Goal: Information Seeking & Learning: Find specific fact

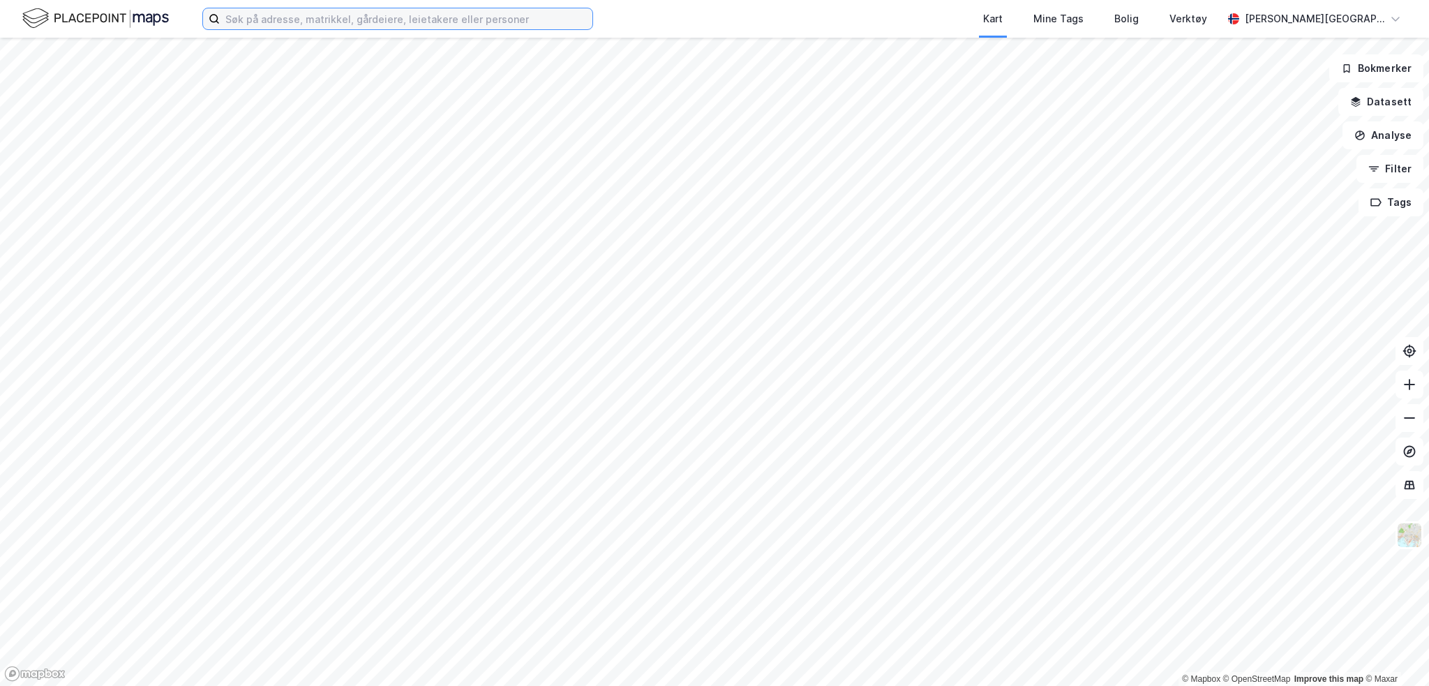
click at [381, 24] on input at bounding box center [406, 18] width 373 height 21
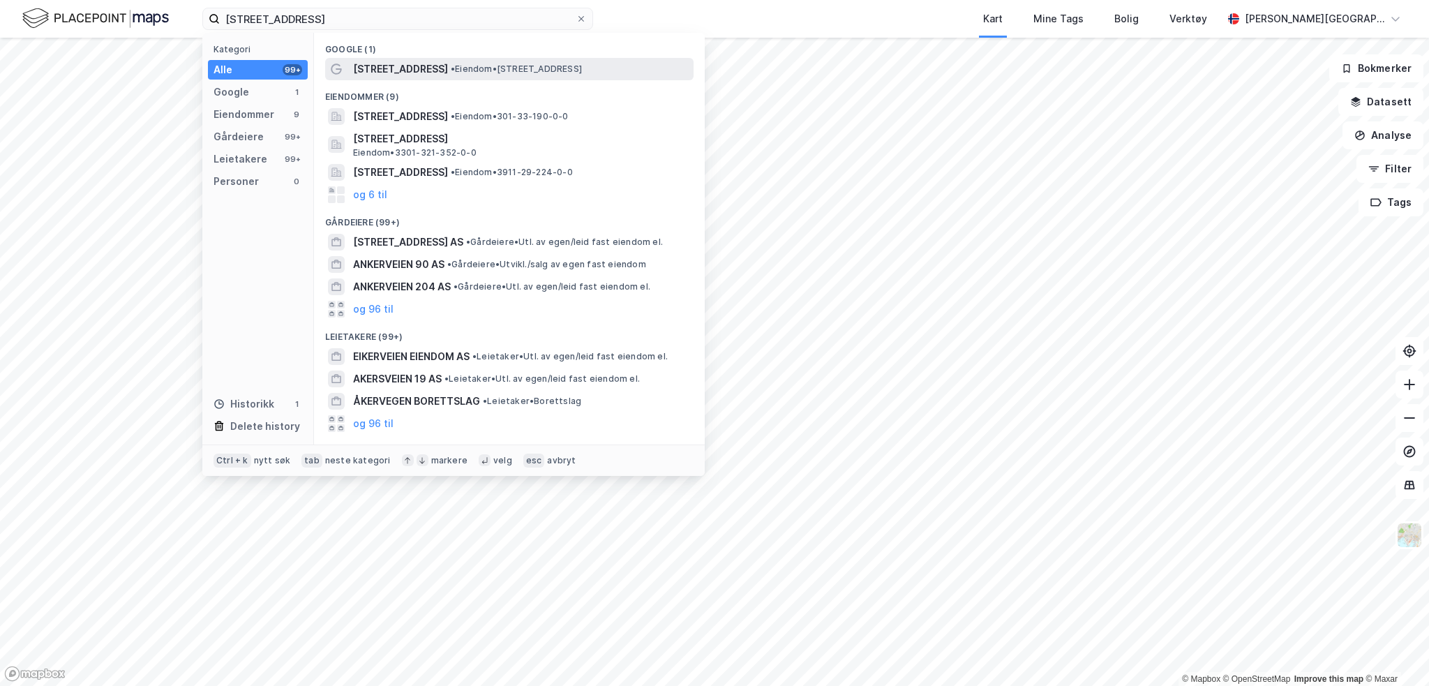
click at [402, 68] on span "[STREET_ADDRESS]" at bounding box center [400, 69] width 95 height 17
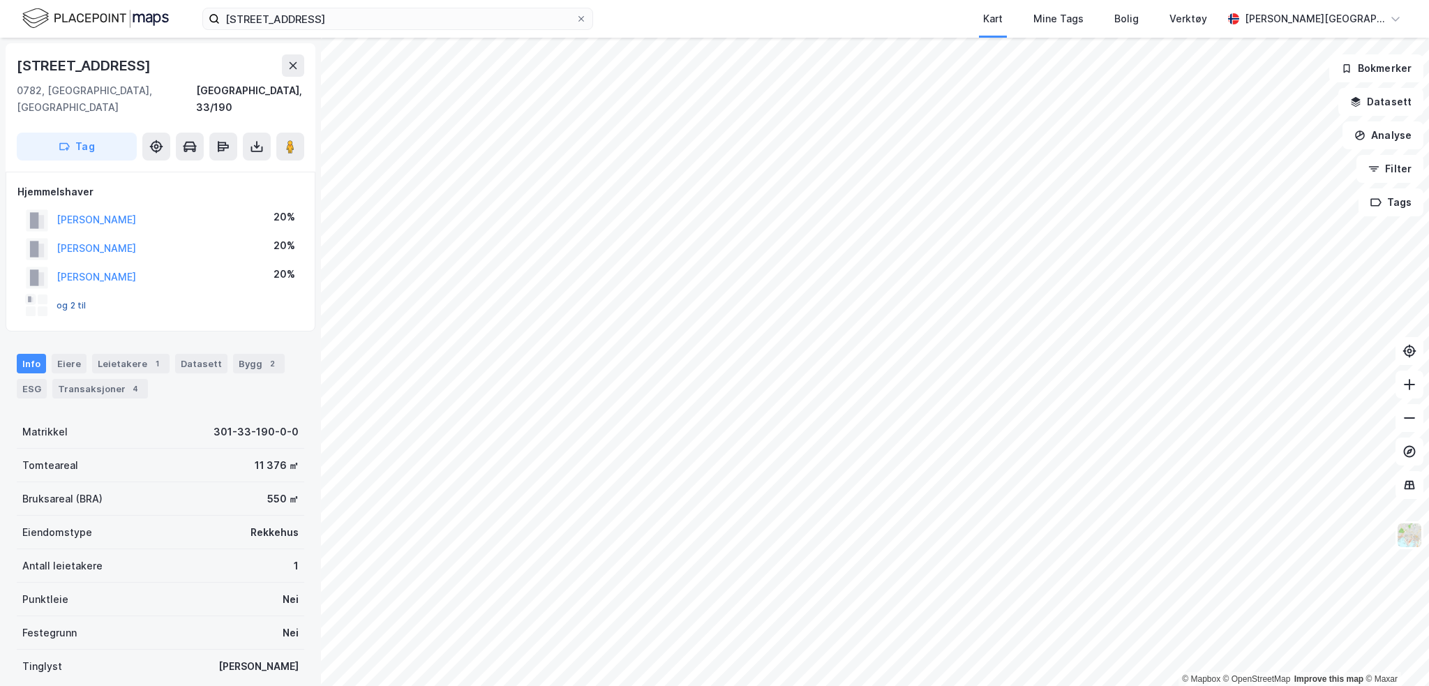
click at [0, 0] on button "og 2 til" at bounding box center [0, 0] width 0 height 0
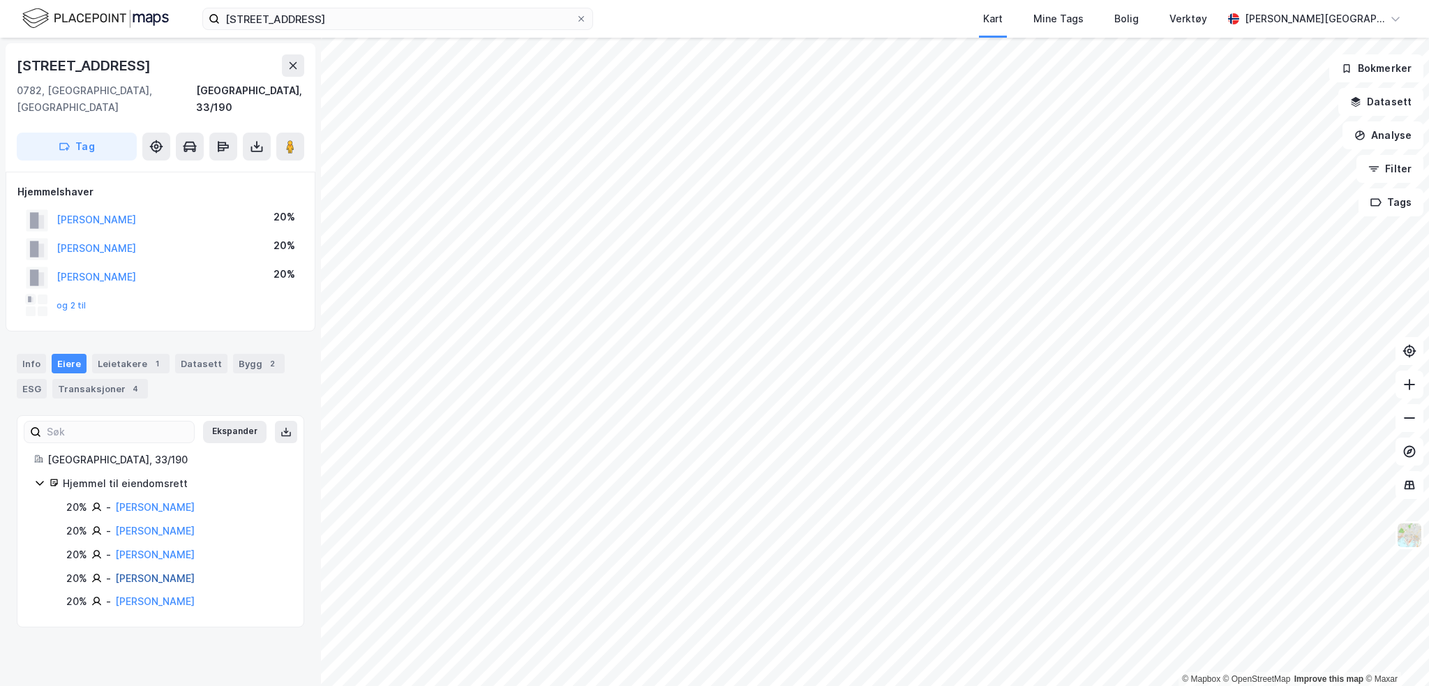
click at [163, 572] on link "[PERSON_NAME]" at bounding box center [155, 578] width 80 height 12
click at [145, 548] on link "[PERSON_NAME]" at bounding box center [155, 554] width 80 height 12
click at [181, 525] on link "[PERSON_NAME]" at bounding box center [155, 531] width 80 height 12
click at [166, 572] on link "[PERSON_NAME]" at bounding box center [155, 578] width 80 height 12
click at [142, 501] on link "[PERSON_NAME]" at bounding box center [155, 507] width 80 height 12
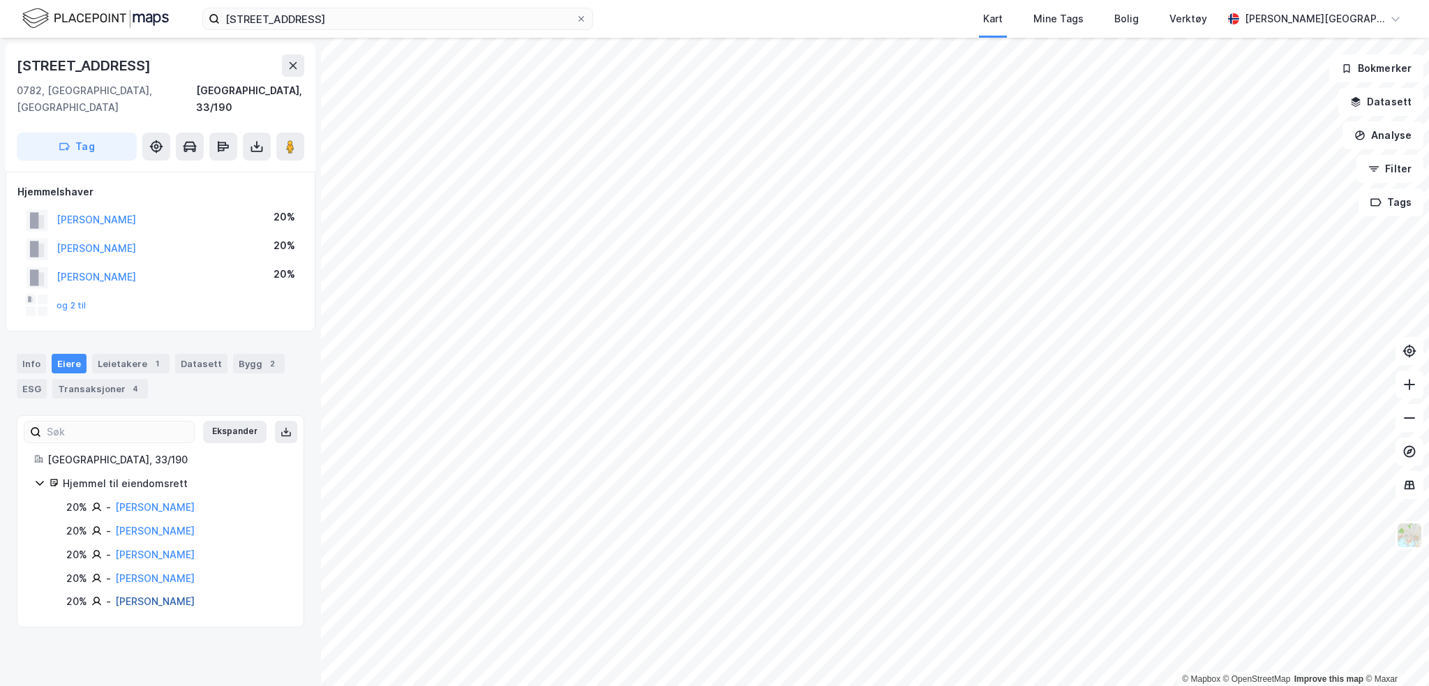
click at [128, 595] on link "[PERSON_NAME]" at bounding box center [155, 601] width 80 height 12
click at [0, 0] on button "og 2 til" at bounding box center [0, 0] width 0 height 0
click at [0, 0] on button "[PERSON_NAME]" at bounding box center [0, 0] width 0 height 0
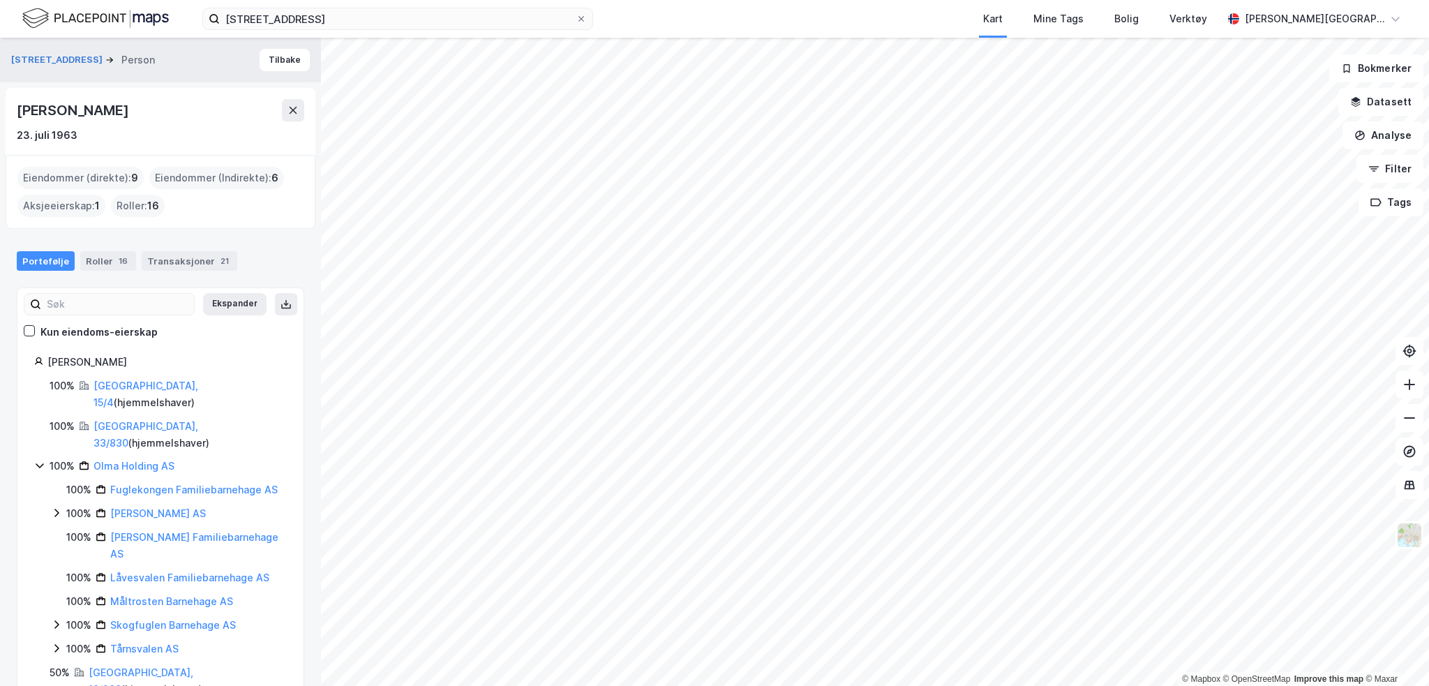
drag, startPoint x: 15, startPoint y: 108, endPoint x: 218, endPoint y: 106, distance: 203.0
click at [218, 106] on div "[PERSON_NAME] [DATE]" at bounding box center [161, 121] width 310 height 67
copy div "[PERSON_NAME]"
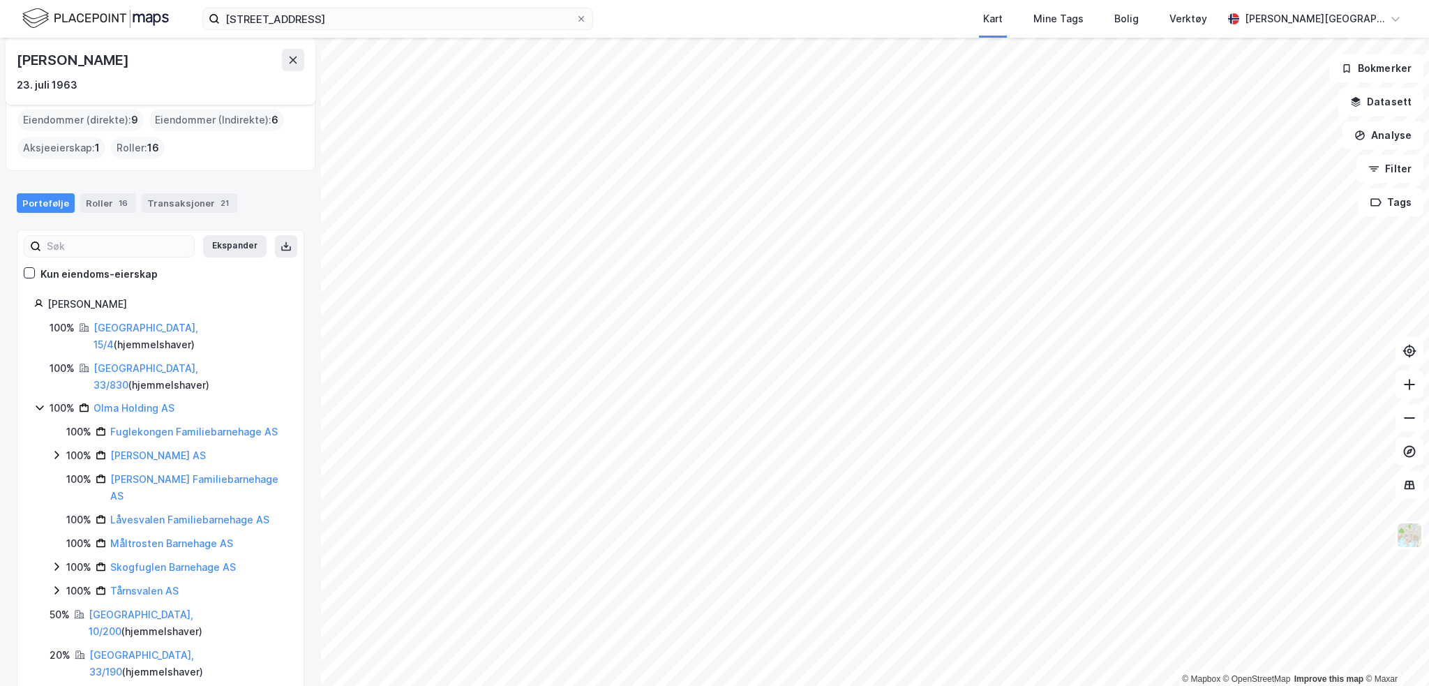
scroll to position [120, 0]
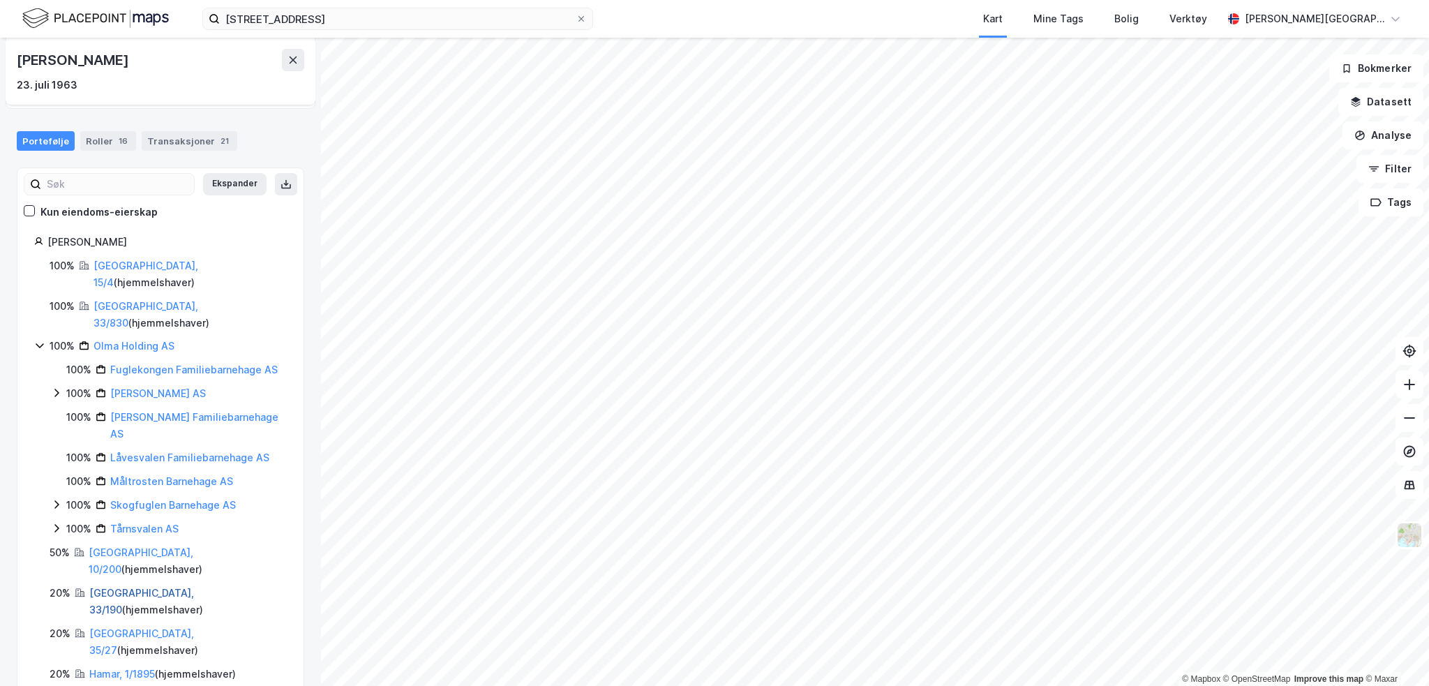
click at [100, 587] on link "[GEOGRAPHIC_DATA], 33/190" at bounding box center [141, 601] width 105 height 29
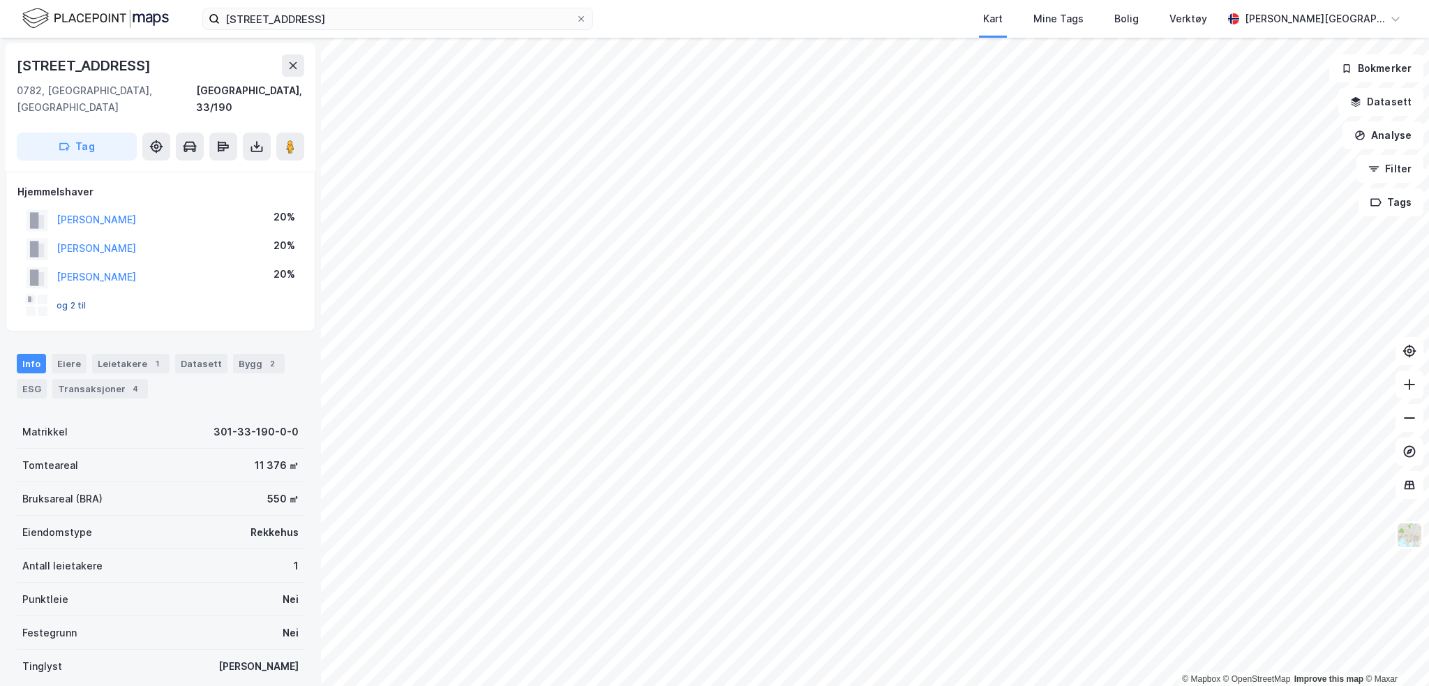
click at [0, 0] on button "og 2 til" at bounding box center [0, 0] width 0 height 0
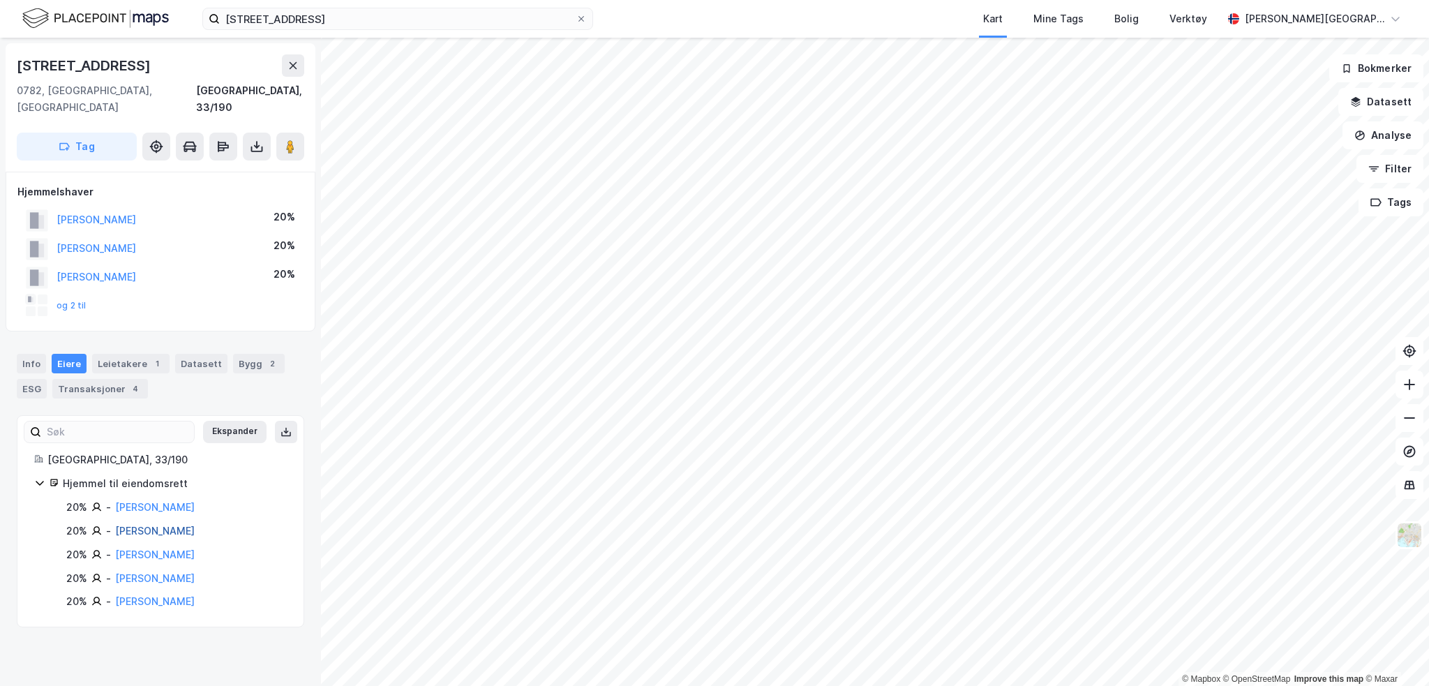
click at [195, 525] on link "[PERSON_NAME]" at bounding box center [155, 531] width 80 height 12
click at [183, 501] on link "[PERSON_NAME]" at bounding box center [155, 507] width 80 height 12
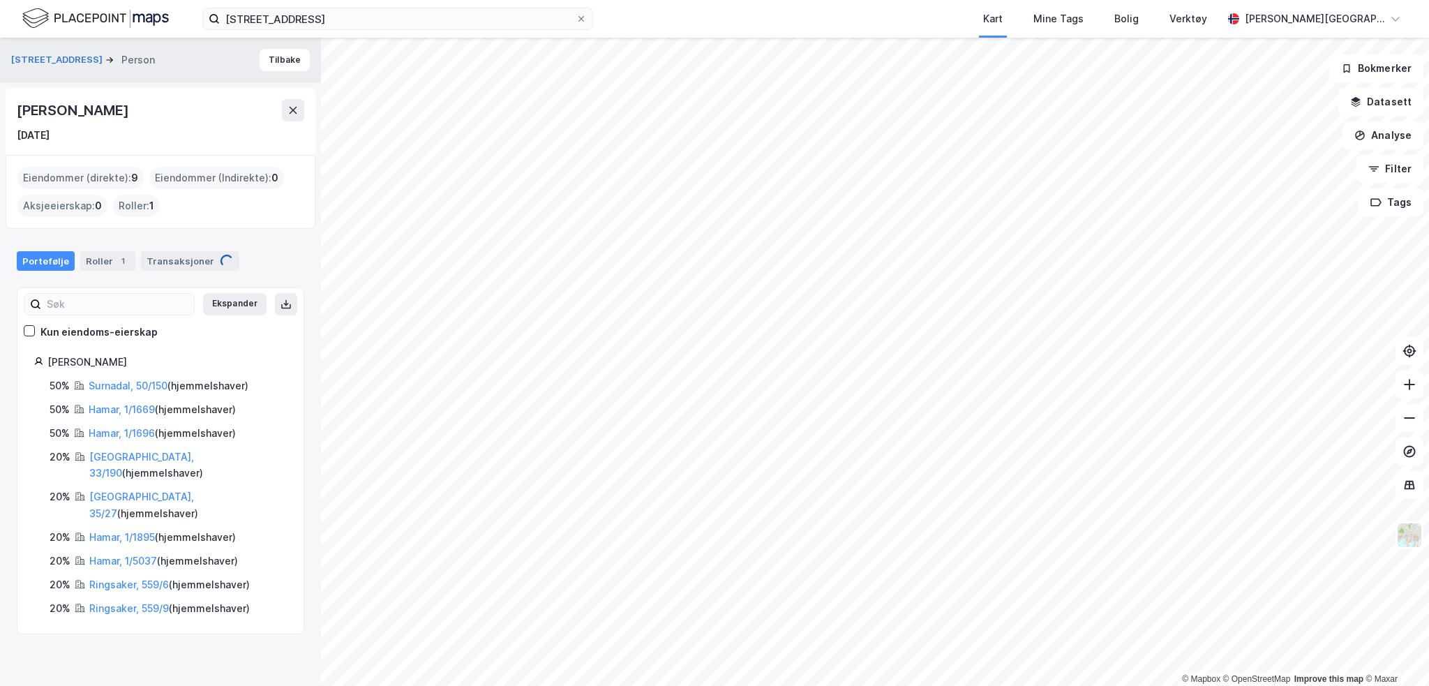
drag, startPoint x: 117, startPoint y: 114, endPoint x: 212, endPoint y: 111, distance: 94.9
click at [131, 111] on div "[PERSON_NAME]" at bounding box center [74, 110] width 114 height 22
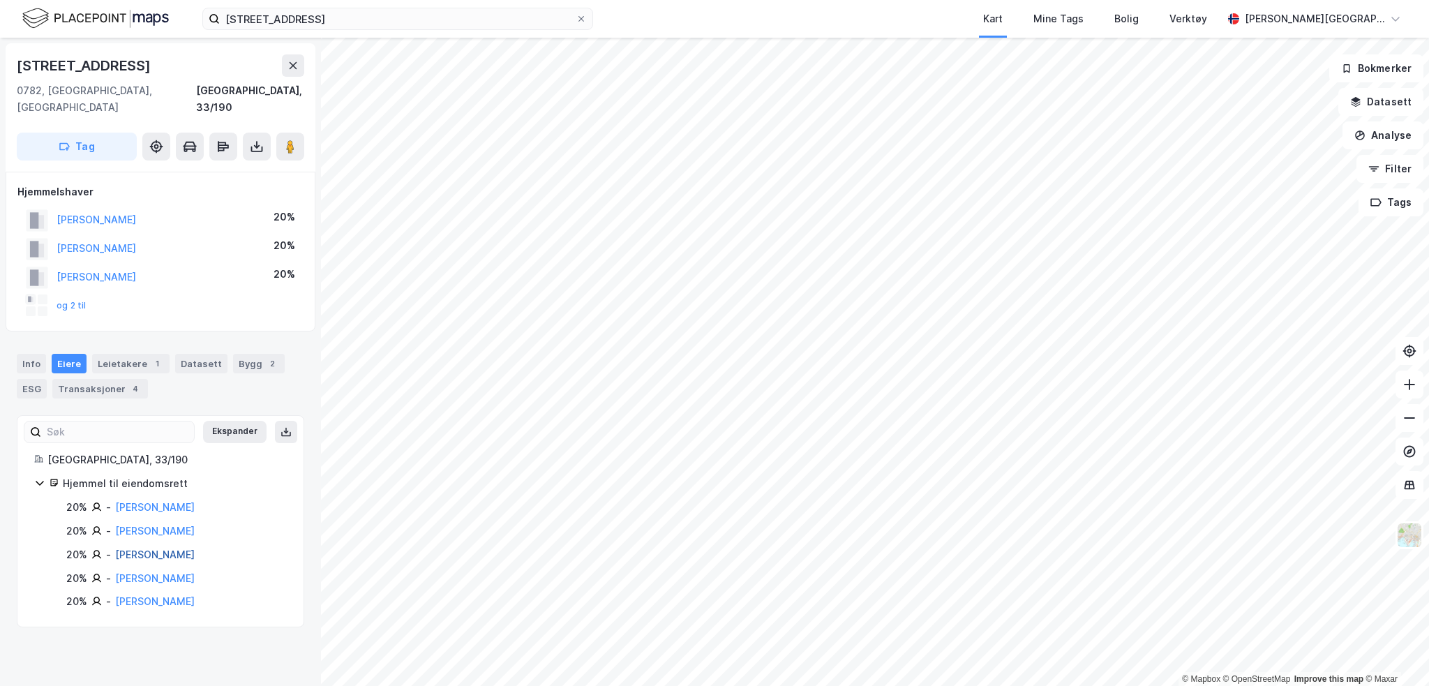
click at [188, 548] on link "[PERSON_NAME]" at bounding box center [155, 554] width 80 height 12
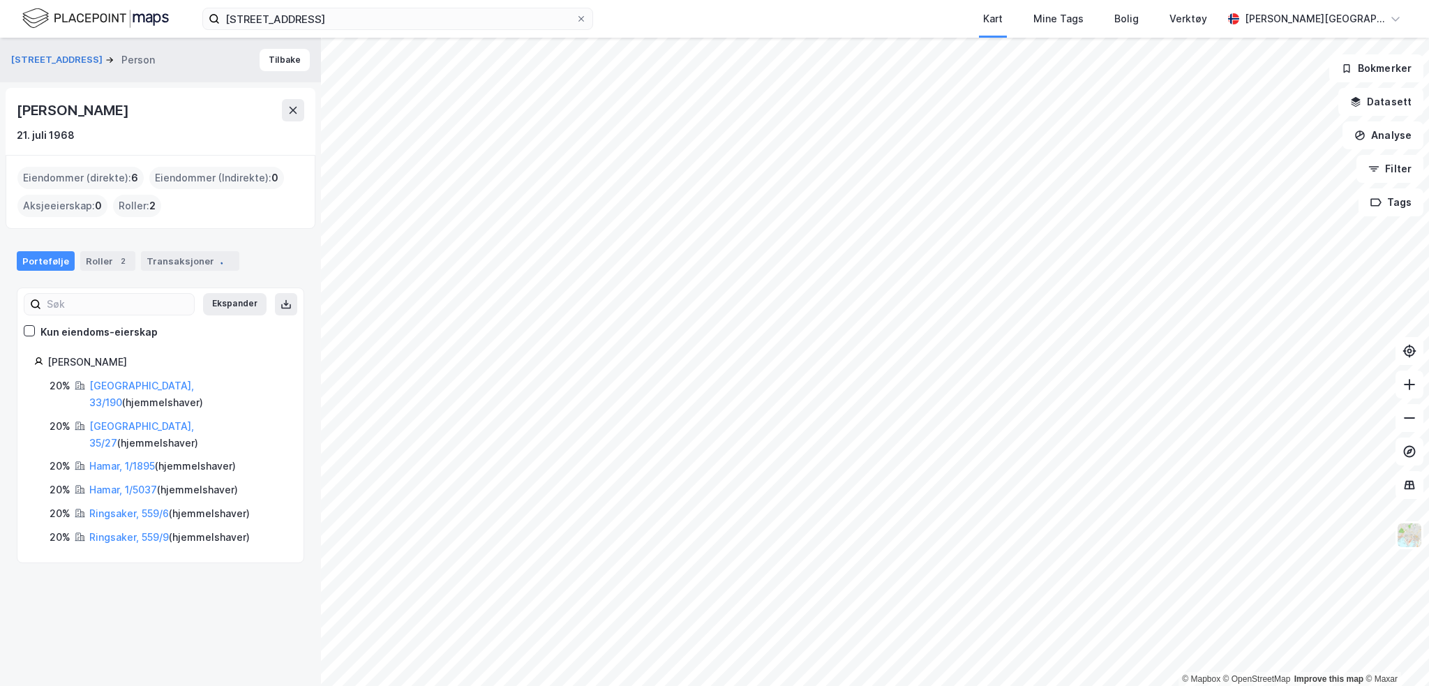
drag, startPoint x: 22, startPoint y: 110, endPoint x: 190, endPoint y: 114, distance: 168.2
click at [131, 114] on div "[PERSON_NAME]" at bounding box center [74, 110] width 114 height 22
copy div "[PERSON_NAME]"
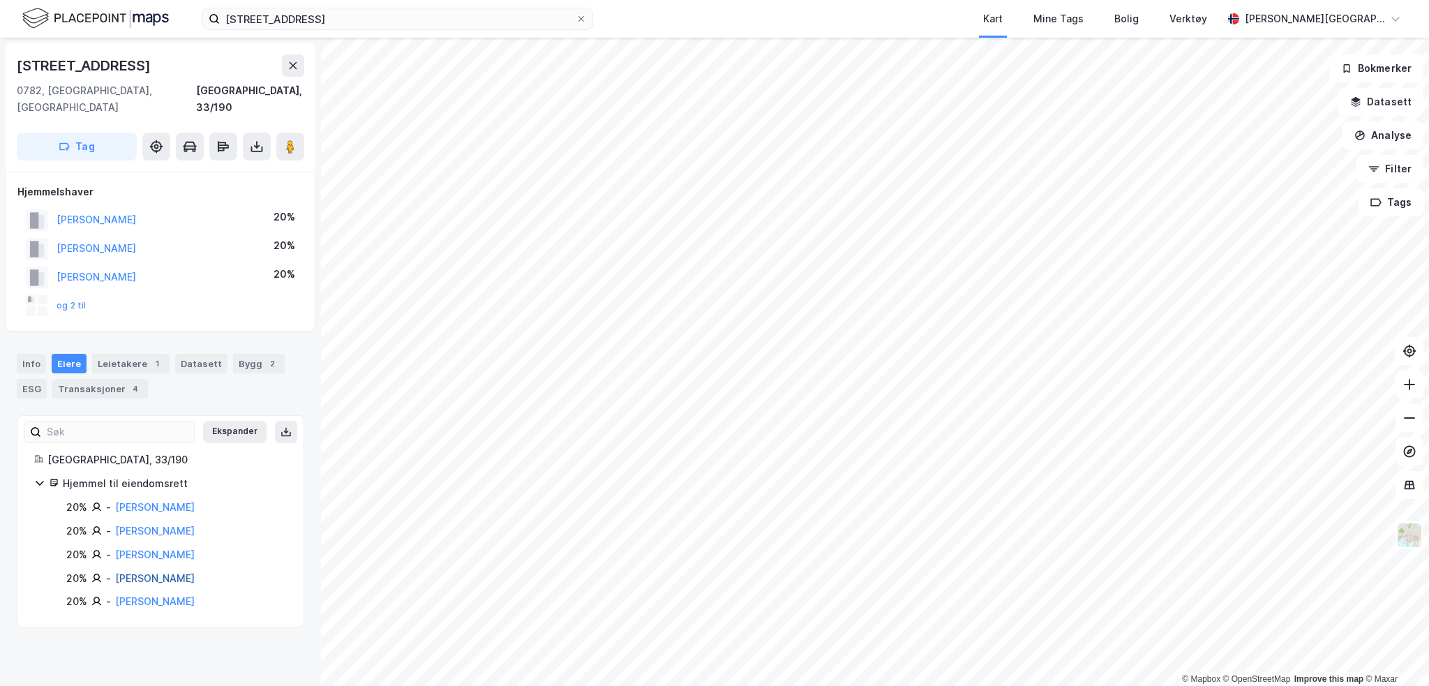
click at [195, 572] on link "[PERSON_NAME]" at bounding box center [155, 578] width 80 height 12
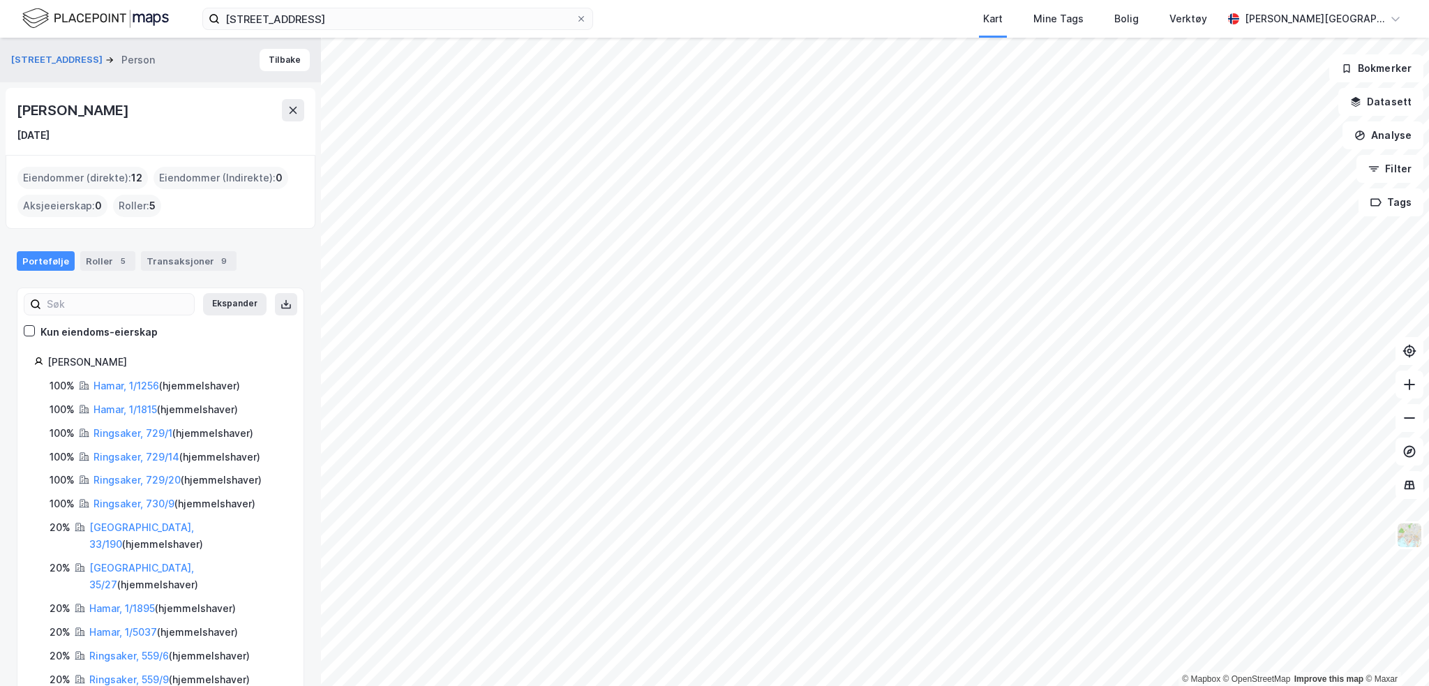
drag, startPoint x: 22, startPoint y: 110, endPoint x: 230, endPoint y: 110, distance: 207.2
click at [230, 110] on div "[PERSON_NAME] [DATE]" at bounding box center [161, 121] width 310 height 67
copy div "[PERSON_NAME]"
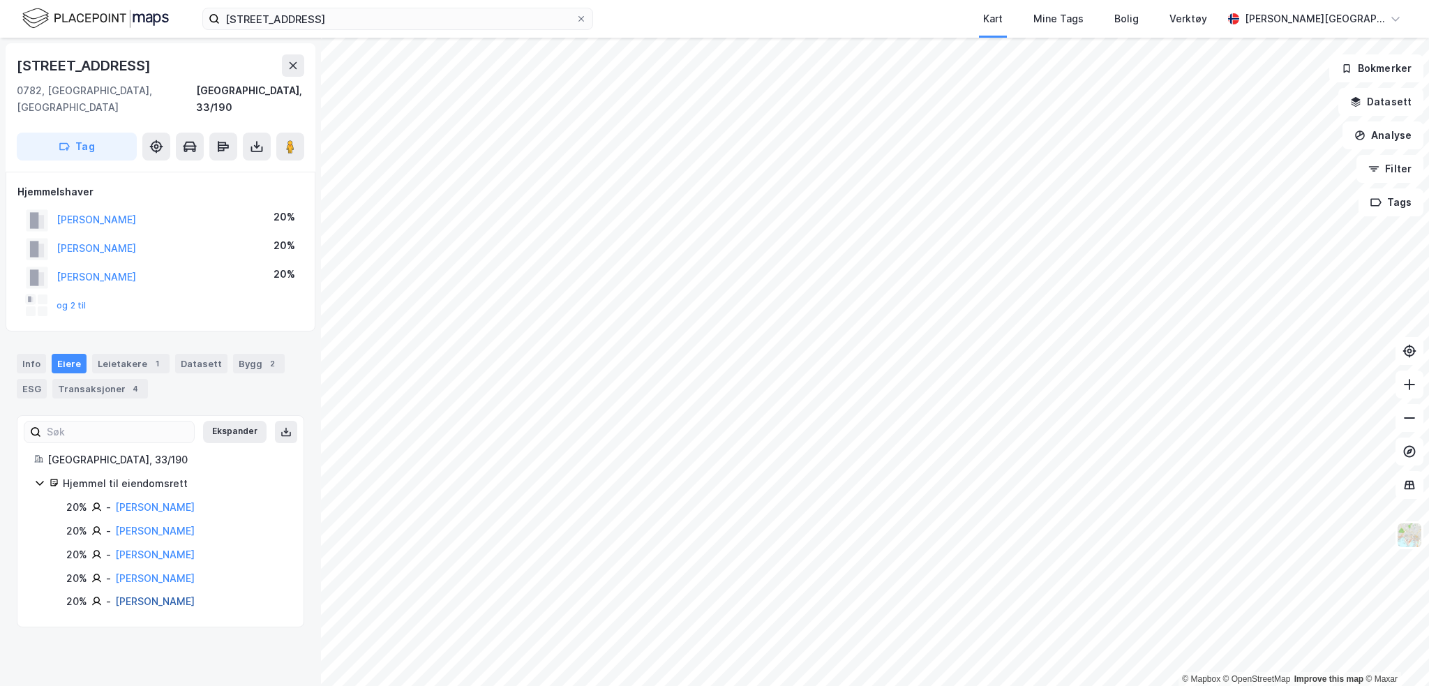
click at [175, 595] on link "[PERSON_NAME]" at bounding box center [155, 601] width 80 height 12
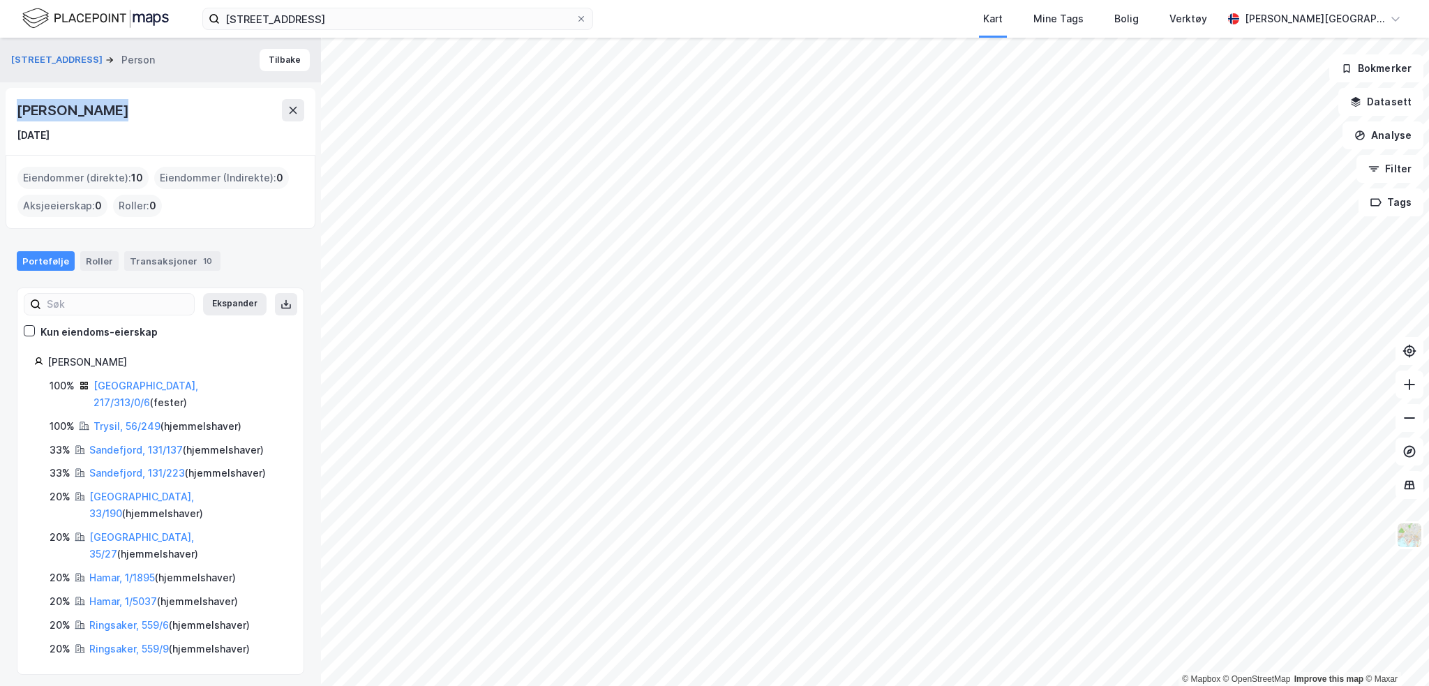
drag, startPoint x: 17, startPoint y: 111, endPoint x: 115, endPoint y: 111, distance: 98.4
click at [115, 111] on div "[PERSON_NAME] [DATE]" at bounding box center [161, 121] width 310 height 67
copy div "[PERSON_NAME]"
drag, startPoint x: 178, startPoint y: 644, endPoint x: 17, endPoint y: 536, distance: 193.7
click at [178, 644] on div "[STREET_ADDRESS] Person [PERSON_NAME] [DATE] Eiendommer (direkte) : 10 Eiendomm…" at bounding box center [160, 362] width 321 height 648
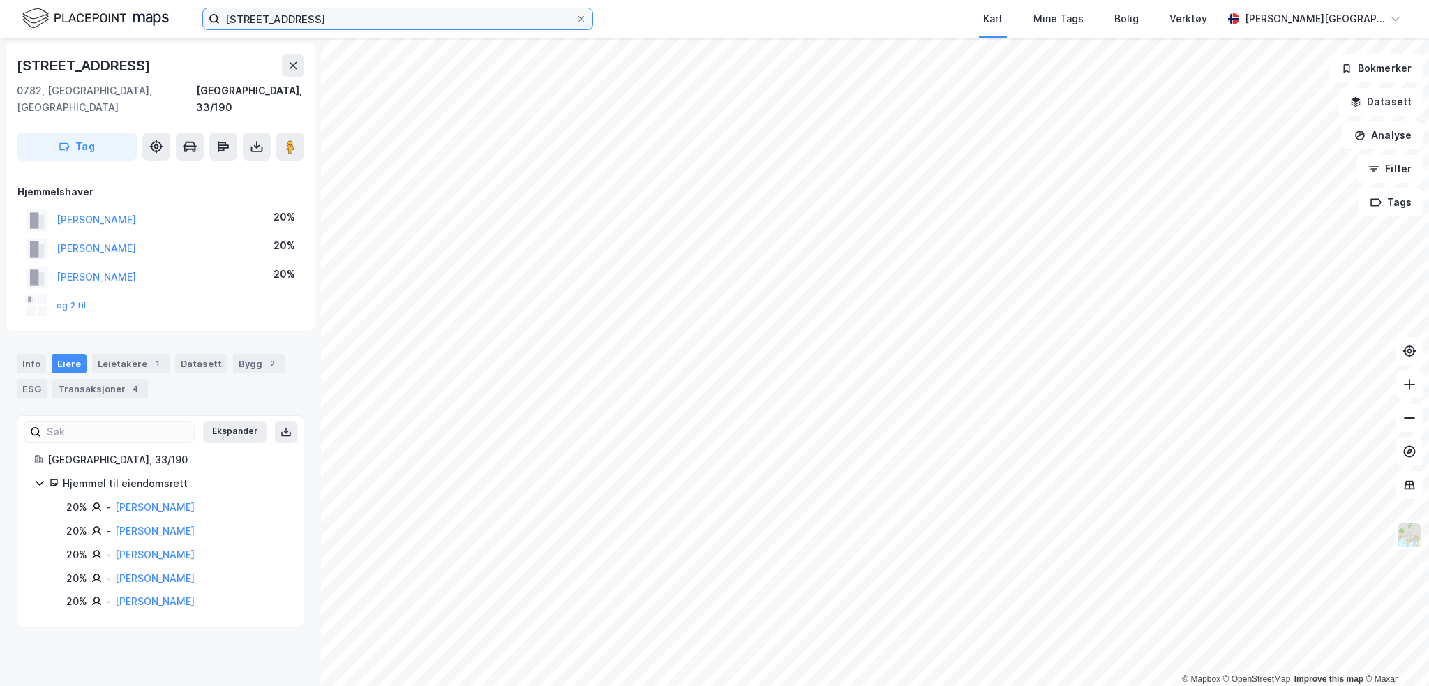
click at [346, 22] on input "[STREET_ADDRESS]" at bounding box center [398, 18] width 356 height 21
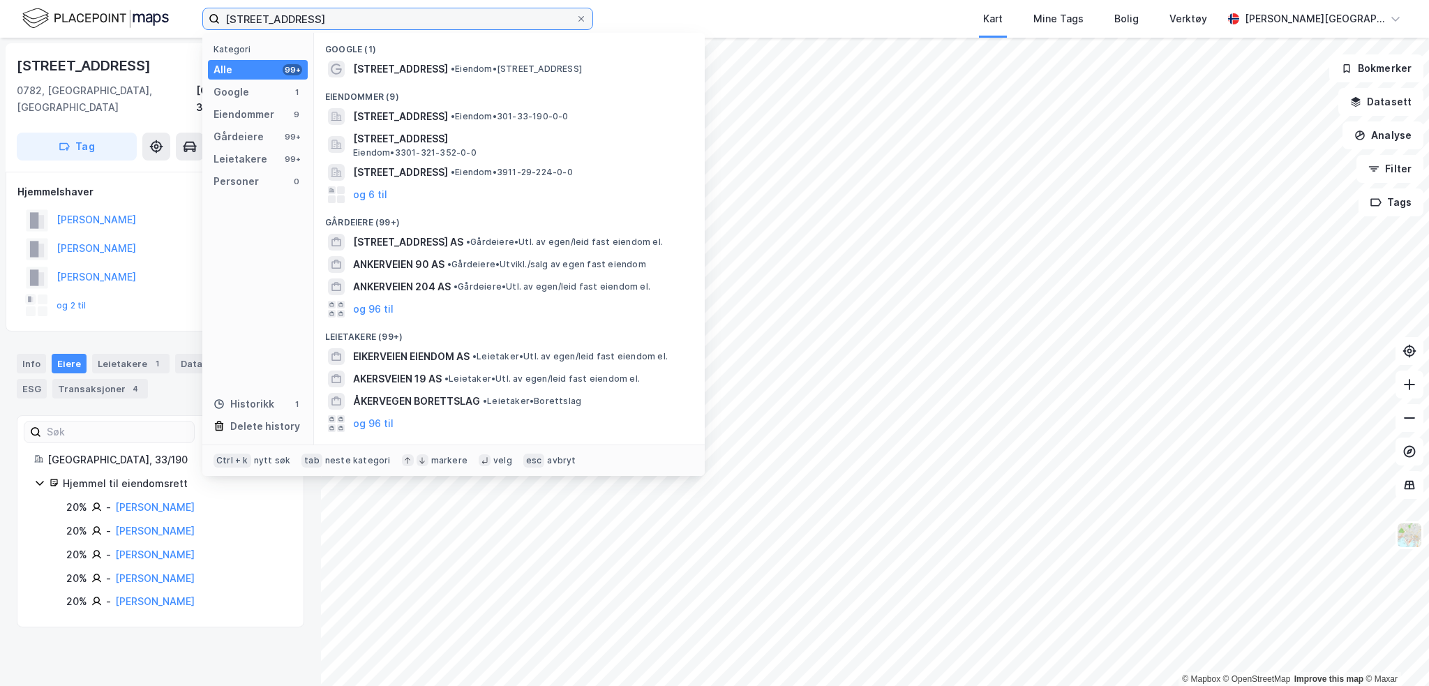
drag, startPoint x: 241, startPoint y: 33, endPoint x: 69, endPoint y: 40, distance: 171.8
click at [69, 40] on div "ankerveien 6 Kategori Alle 99+ Google 1 Eiendommer 9 Gårdeiere 99+ Leietakere 9…" at bounding box center [714, 343] width 1429 height 686
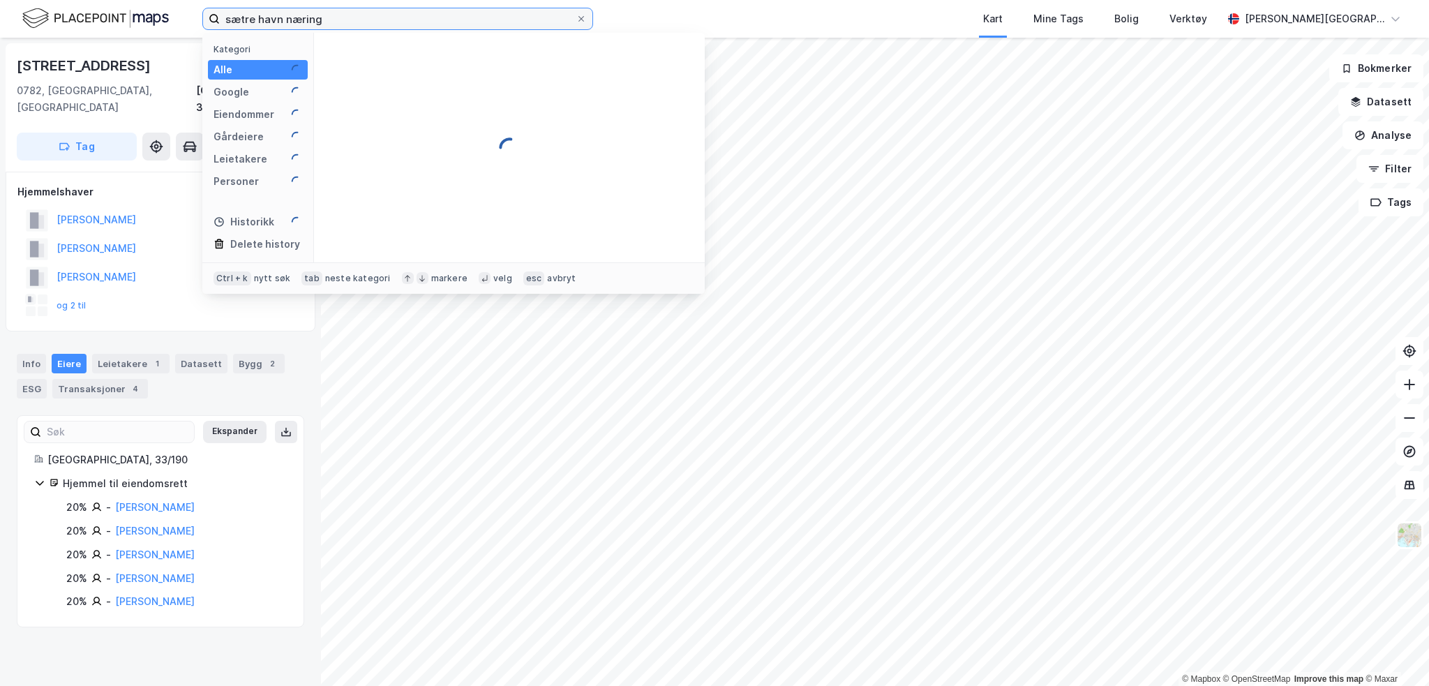
type input "sætre havn næring"
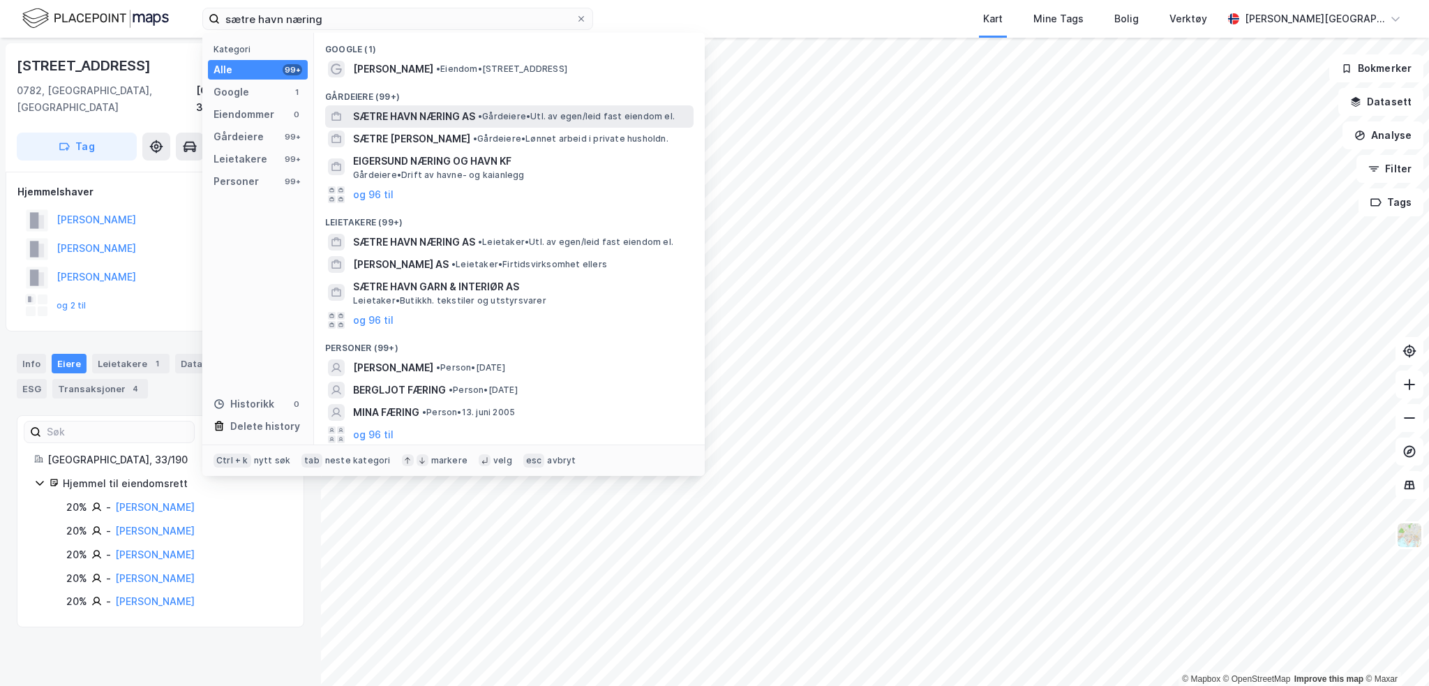
click at [448, 111] on span "SÆTRE HAVN NÆRING AS" at bounding box center [414, 116] width 122 height 17
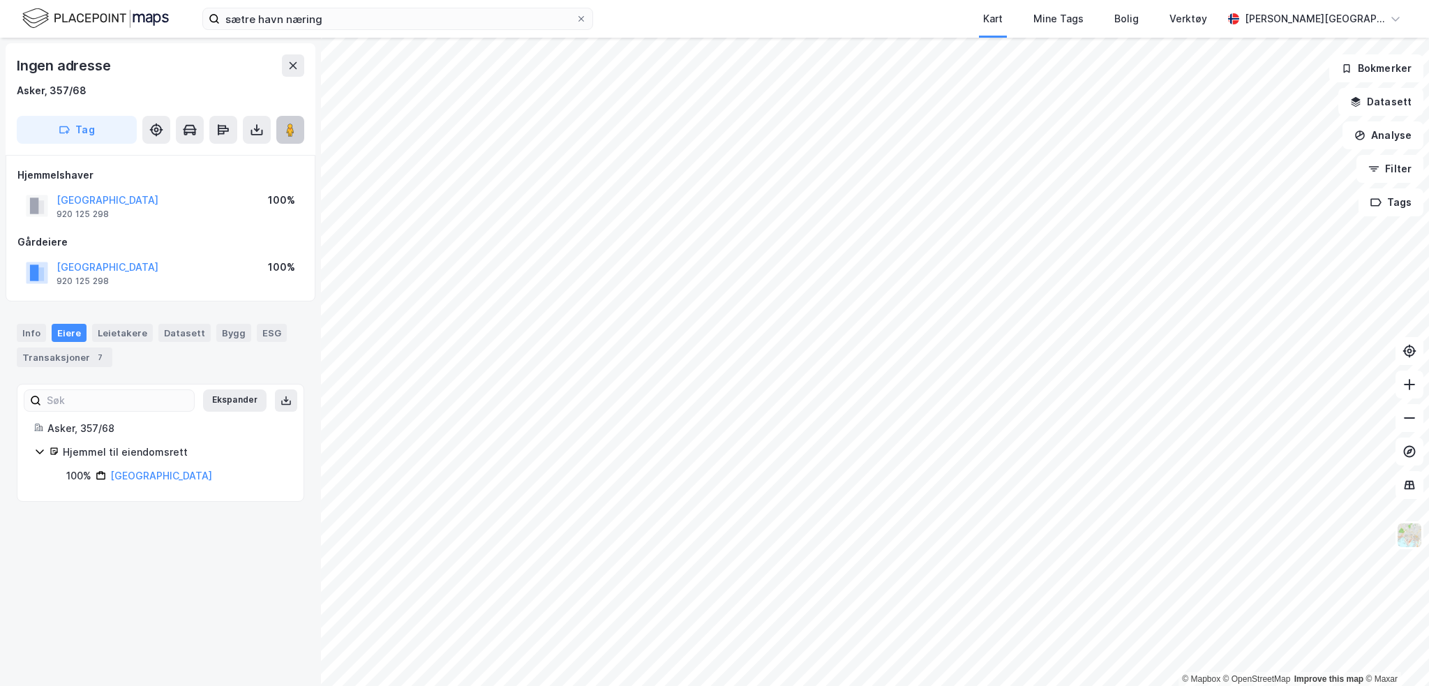
click at [294, 128] on image at bounding box center [290, 130] width 8 height 14
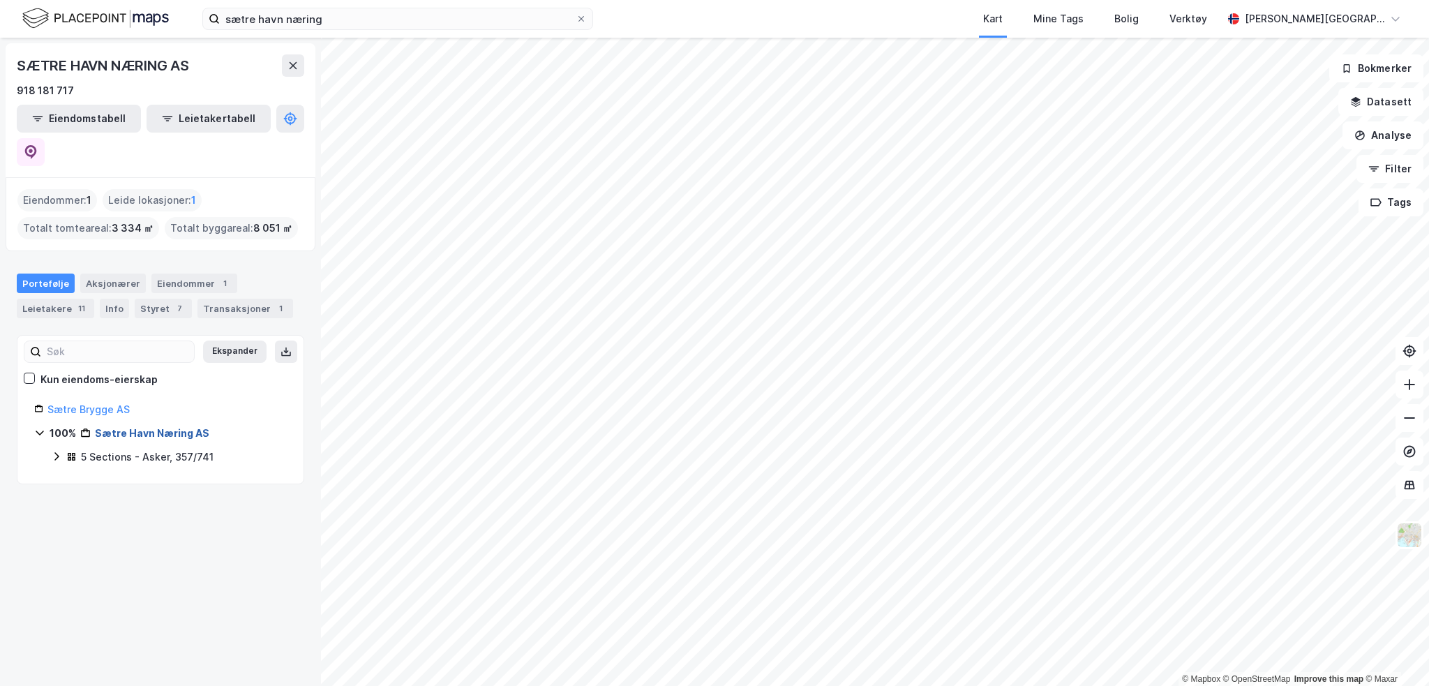
click at [100, 427] on link "Sætre Havn Næring AS" at bounding box center [152, 433] width 114 height 12
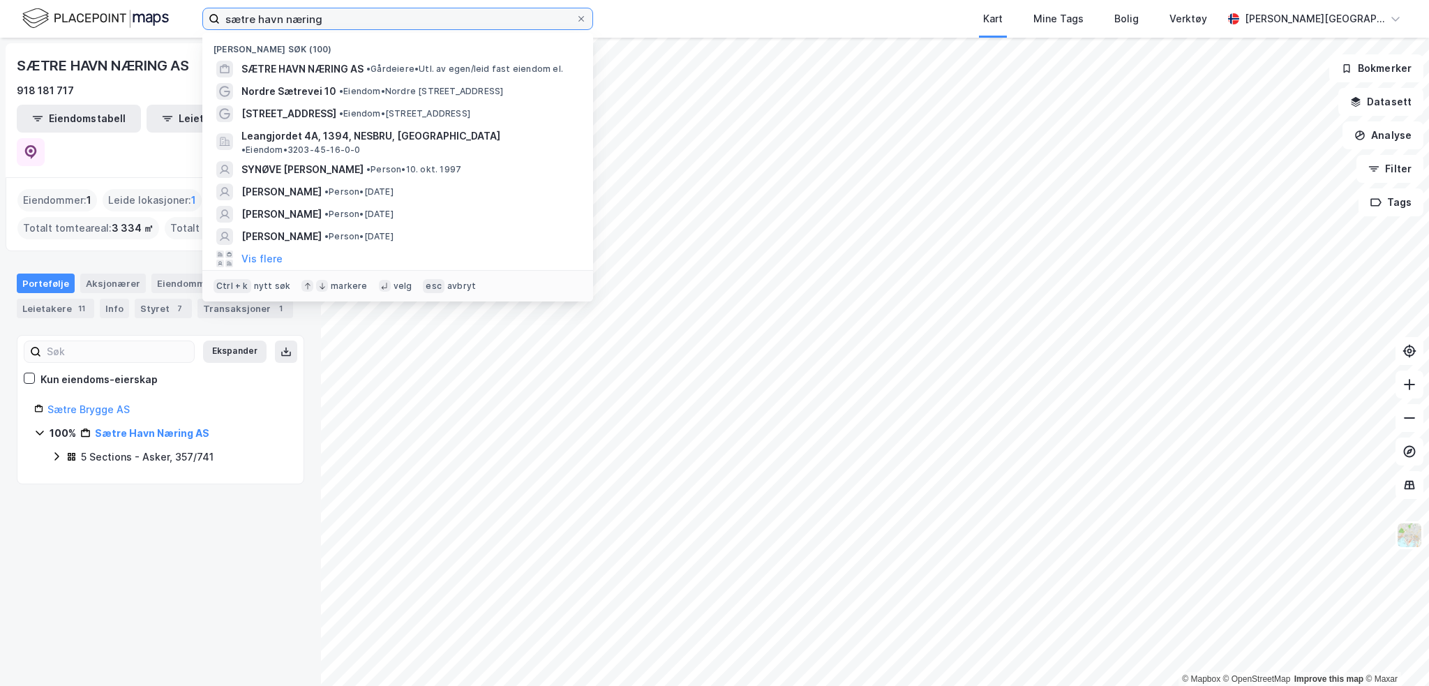
click at [329, 18] on input "sætre havn næring" at bounding box center [398, 18] width 356 height 21
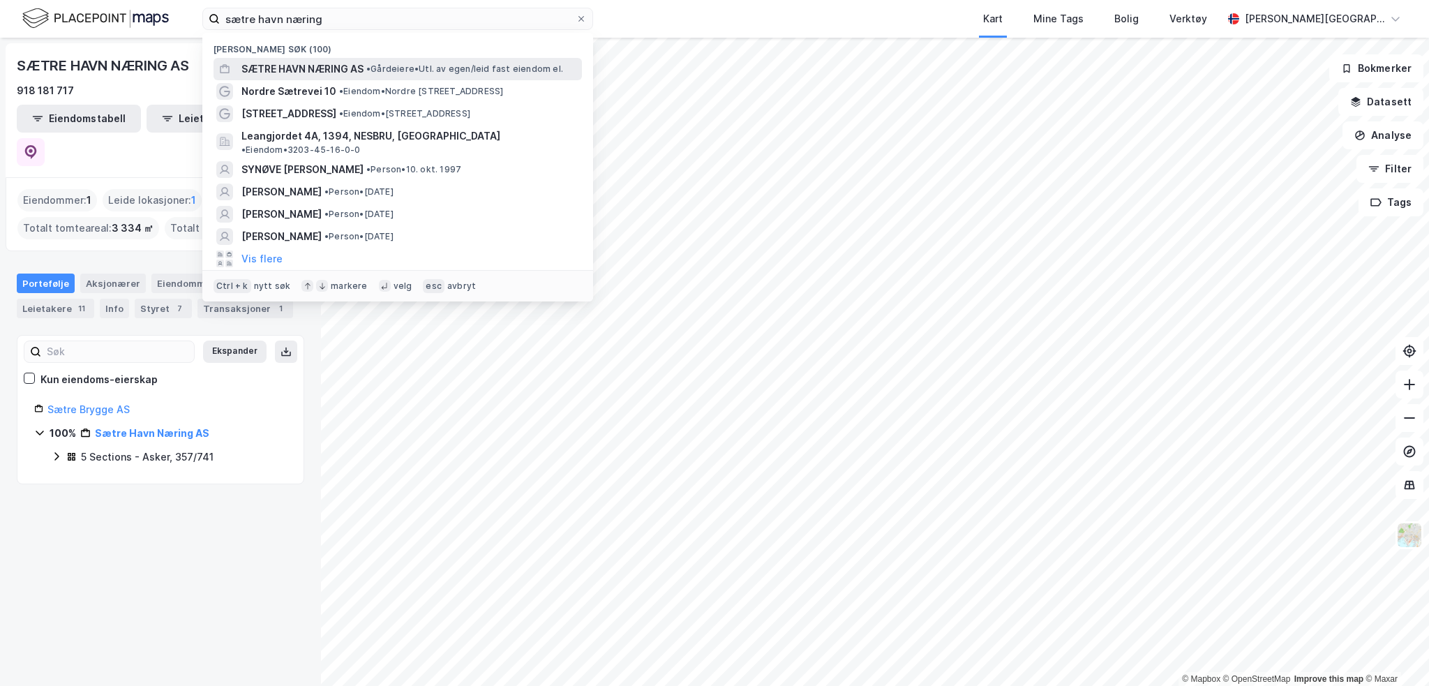
click at [340, 67] on span "SÆTRE HAVN NÆRING AS" at bounding box center [302, 69] width 122 height 17
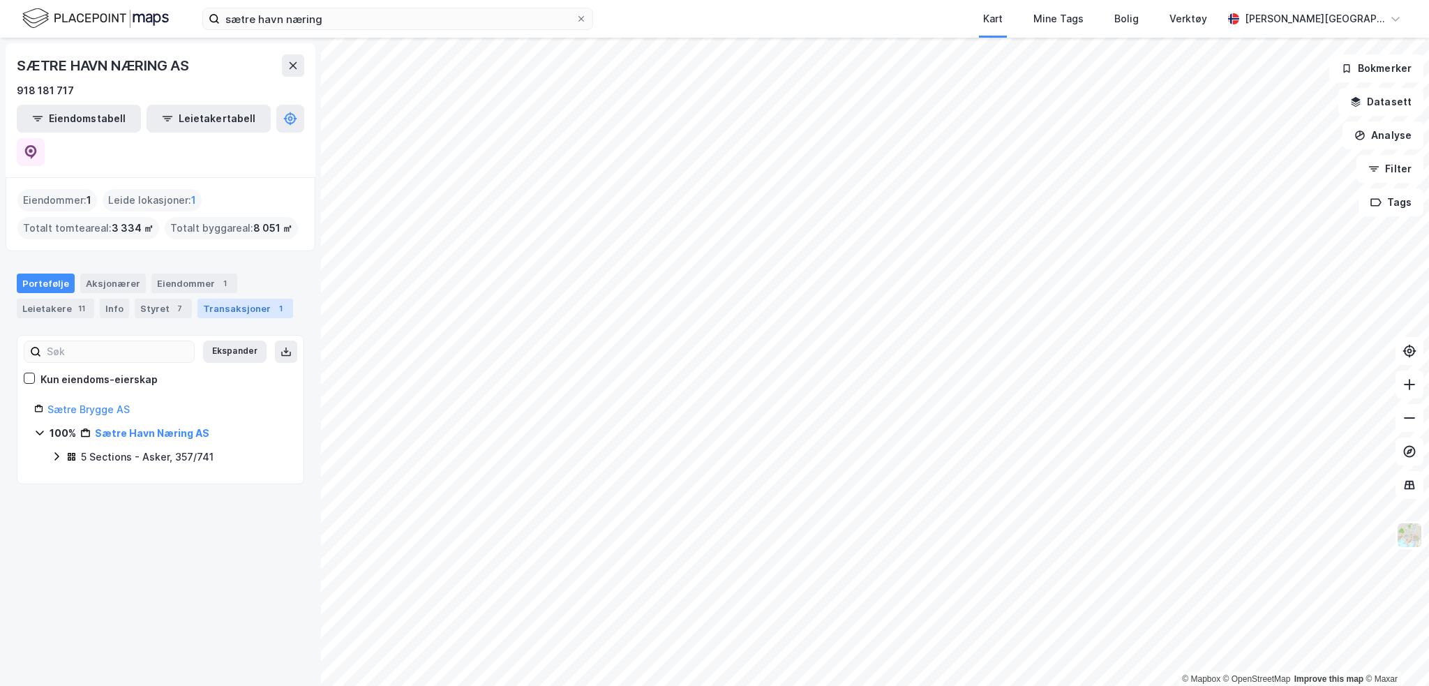
click at [236, 299] on div "Transaksjoner 1" at bounding box center [245, 309] width 96 height 20
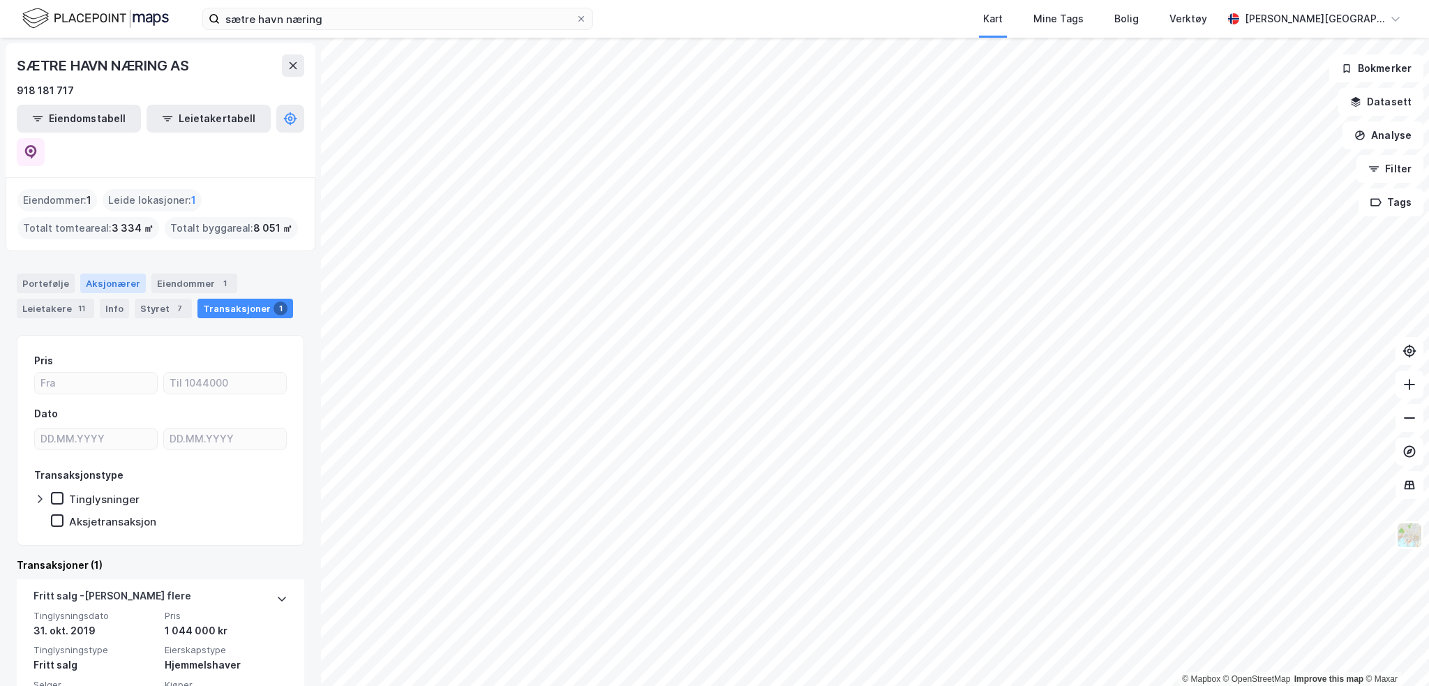
click at [129, 273] on div "Aksjonærer" at bounding box center [113, 283] width 66 height 20
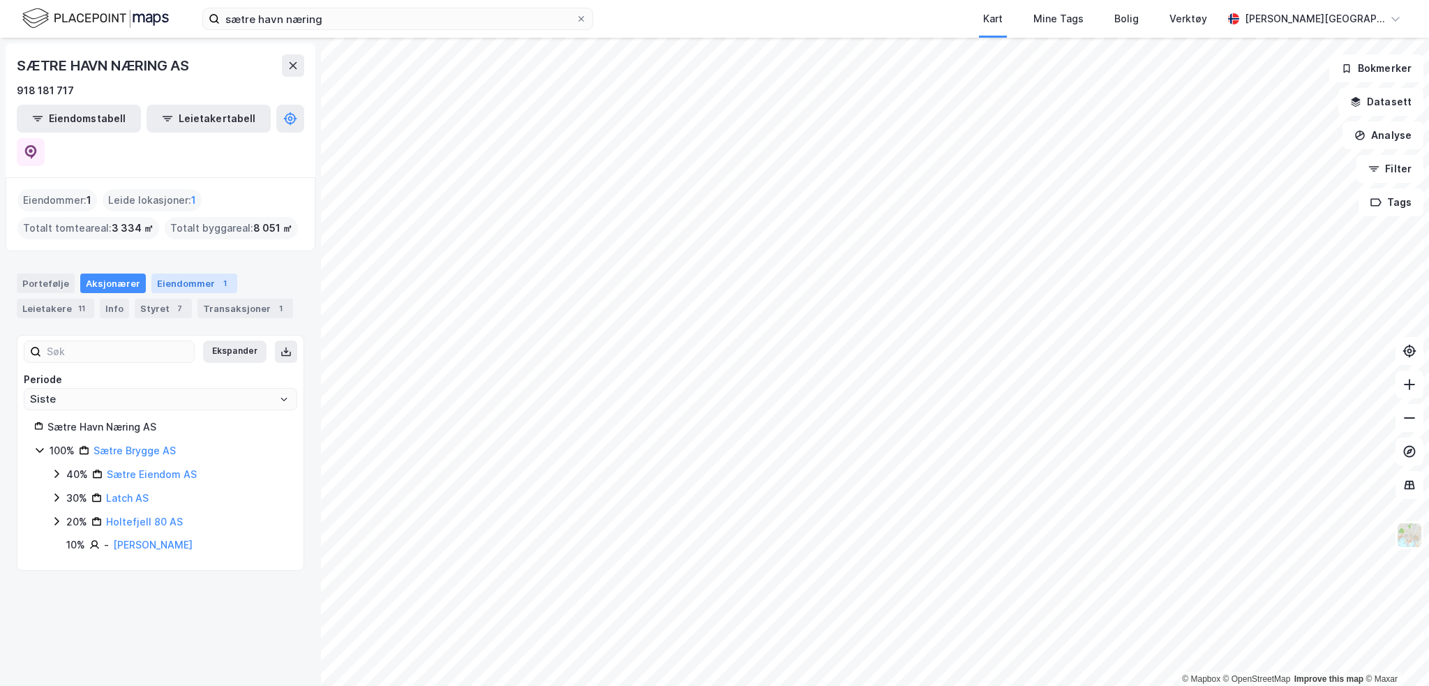
click at [179, 273] on div "Eiendommer 1" at bounding box center [194, 283] width 86 height 20
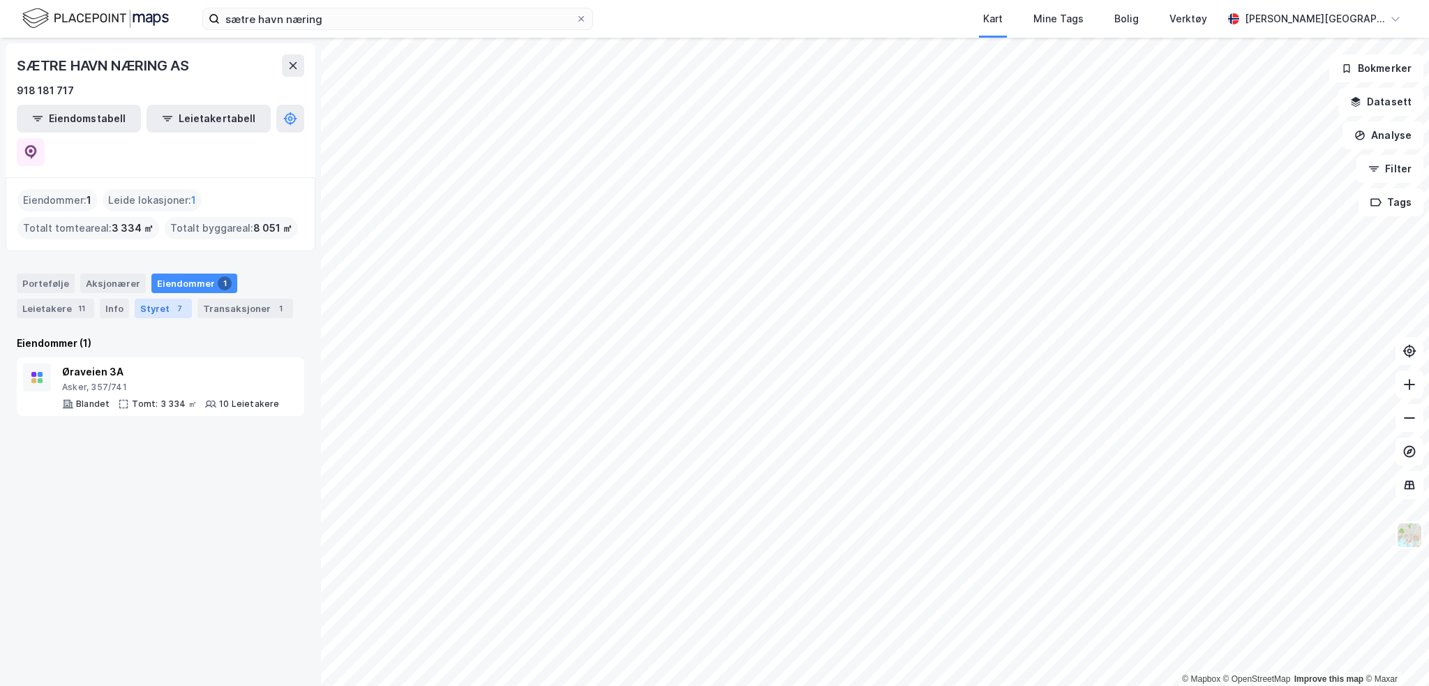
click at [155, 299] on div "Styret 7" at bounding box center [163, 309] width 57 height 20
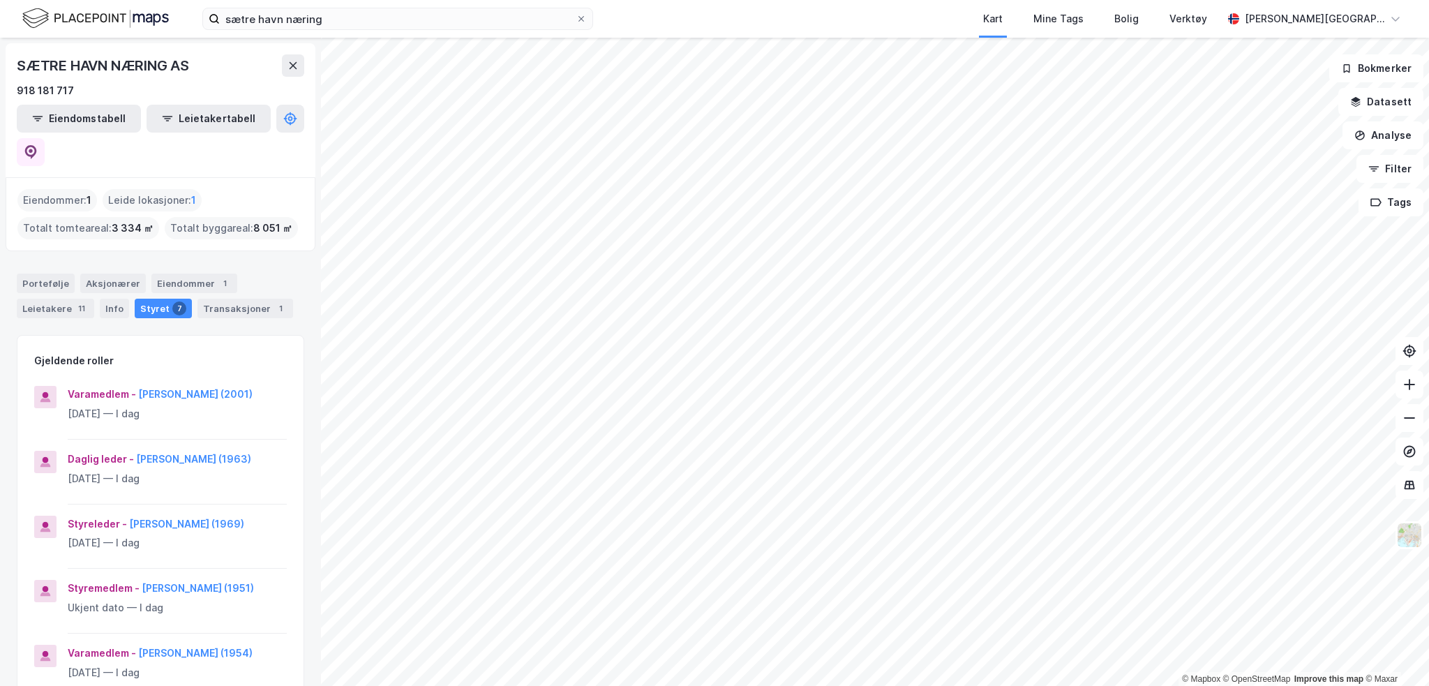
click at [168, 257] on div "Portefølje Aksjonærer Eiendommer 1 Leietakere 11 Info Styret 7 Transaksjoner 1" at bounding box center [160, 290] width 321 height 67
click at [167, 273] on div "Eiendommer 1" at bounding box center [194, 283] width 86 height 20
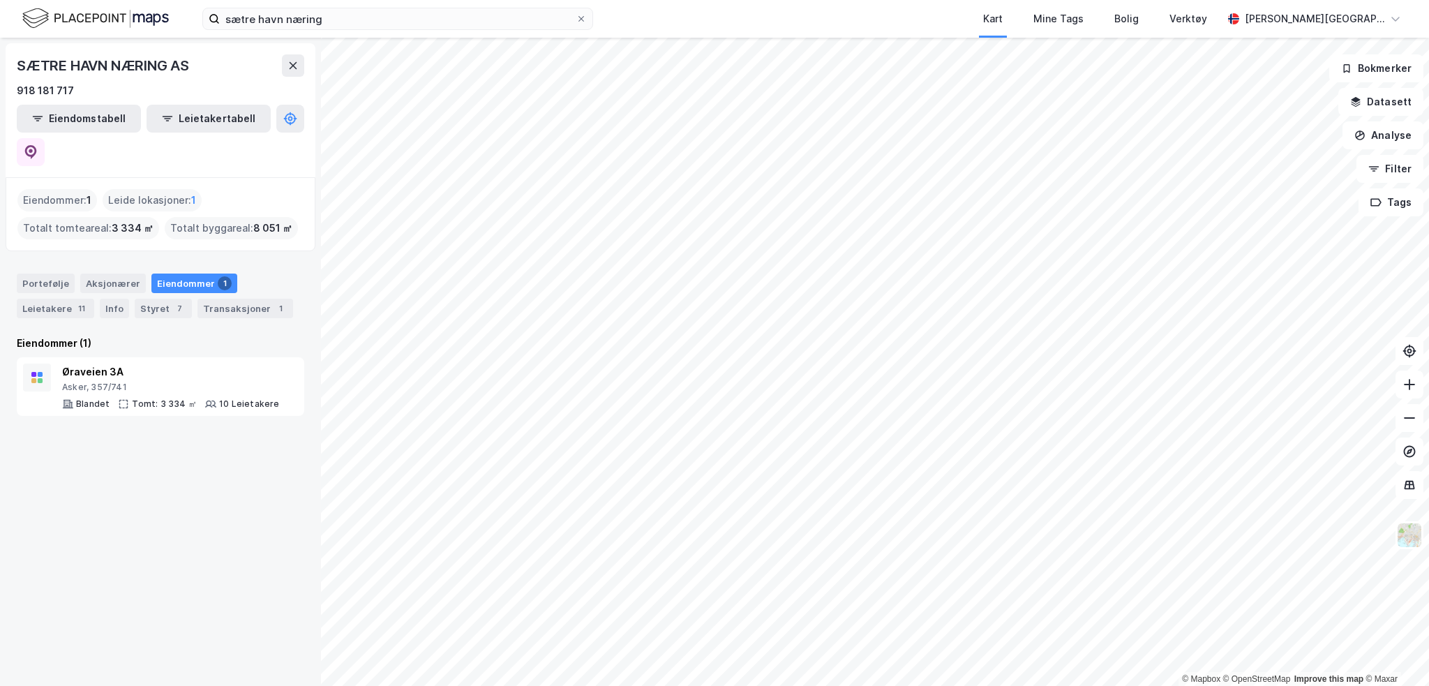
click at [160, 273] on div "Portefølje Aksjonærer Eiendommer 1 Leietakere 11 Info Styret 7 Transaksjoner 1" at bounding box center [160, 295] width 287 height 45
click at [160, 299] on div "Styret 7" at bounding box center [163, 309] width 57 height 20
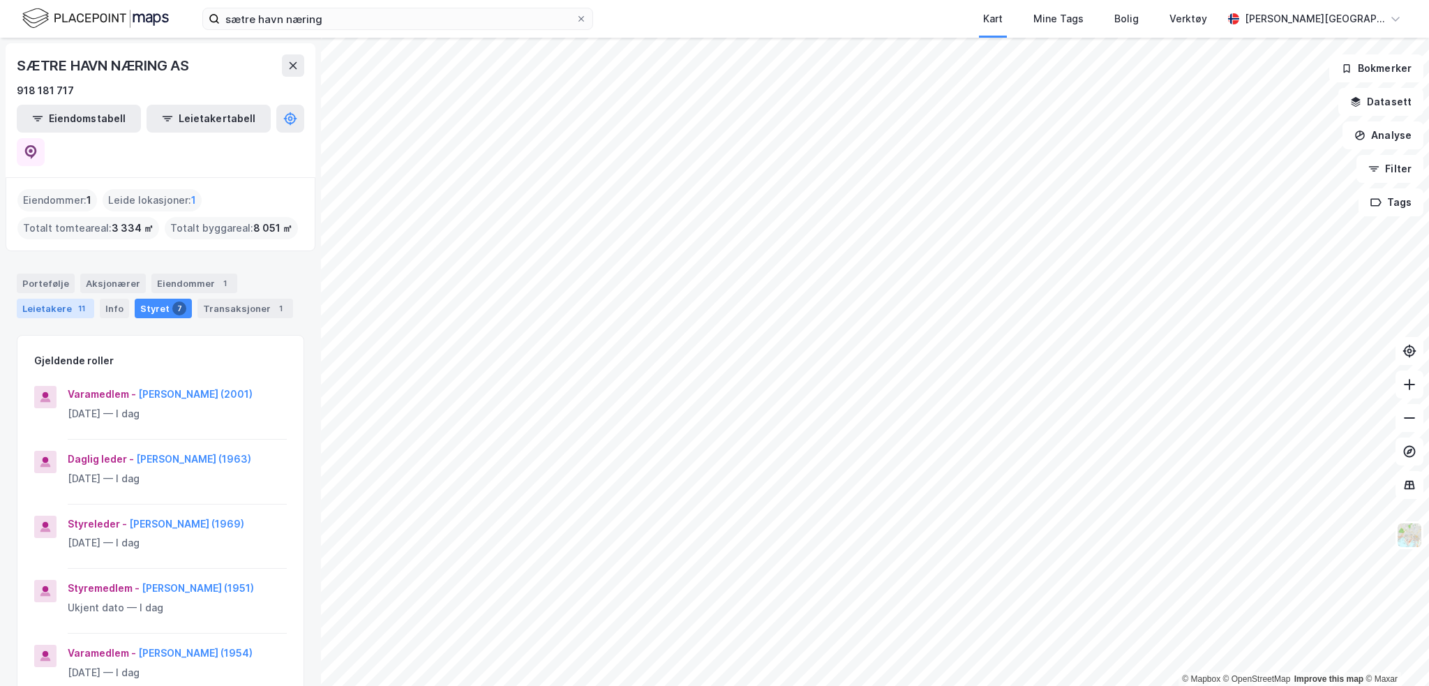
click at [43, 299] on div "Leietakere 11" at bounding box center [55, 309] width 77 height 20
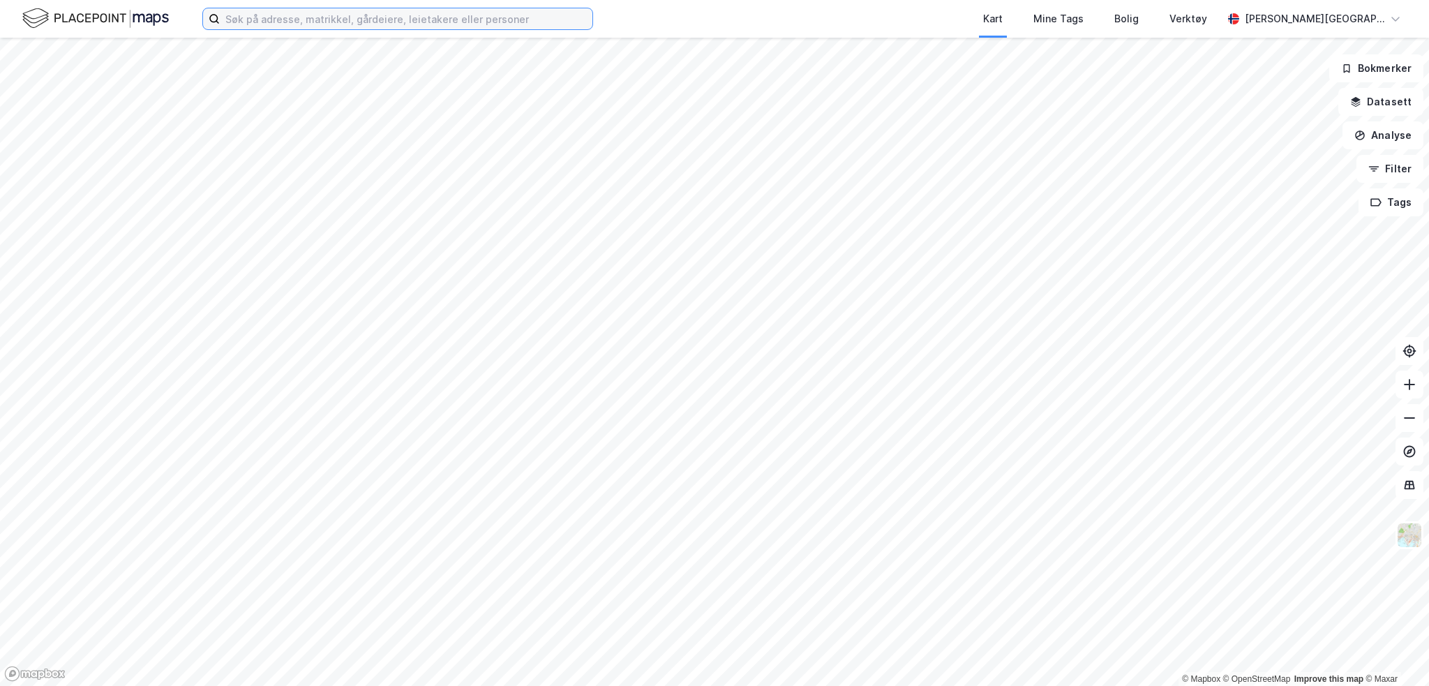
click at [370, 20] on input at bounding box center [406, 18] width 373 height 21
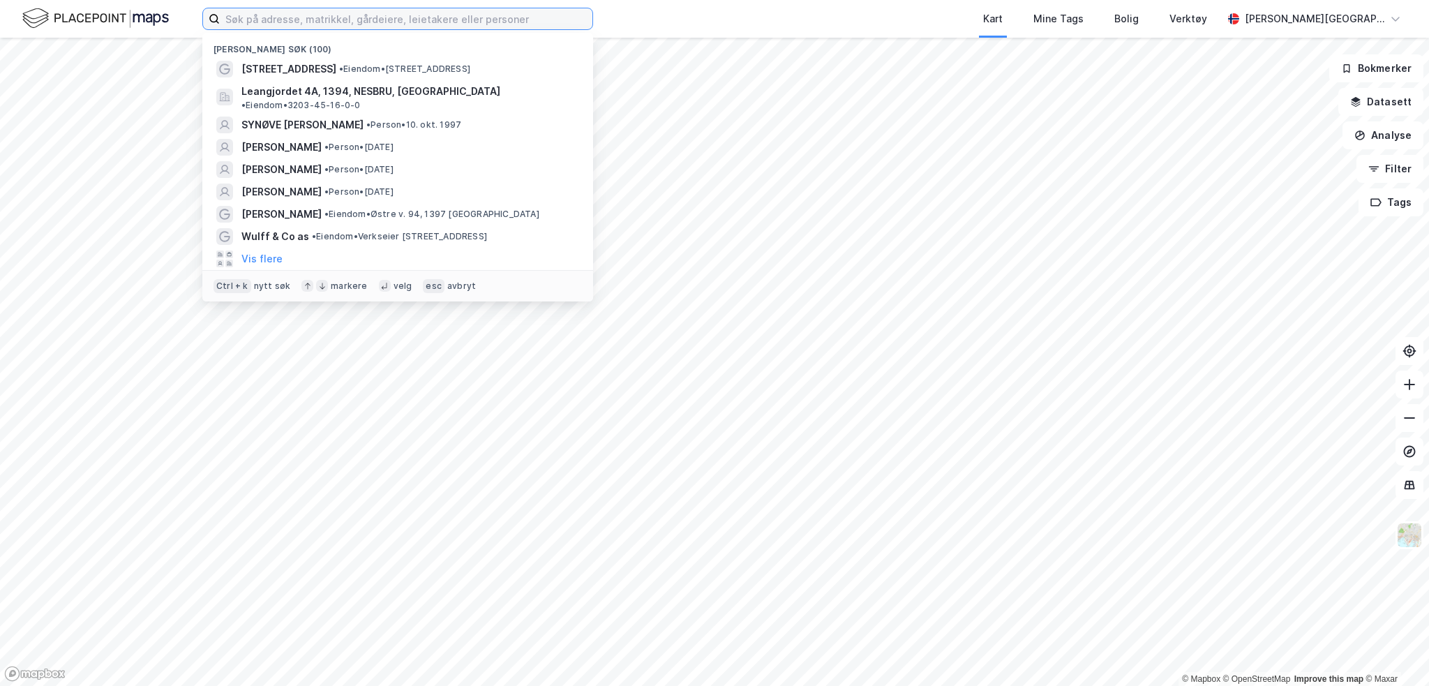
paste input "Nordre Sætrevei 10"
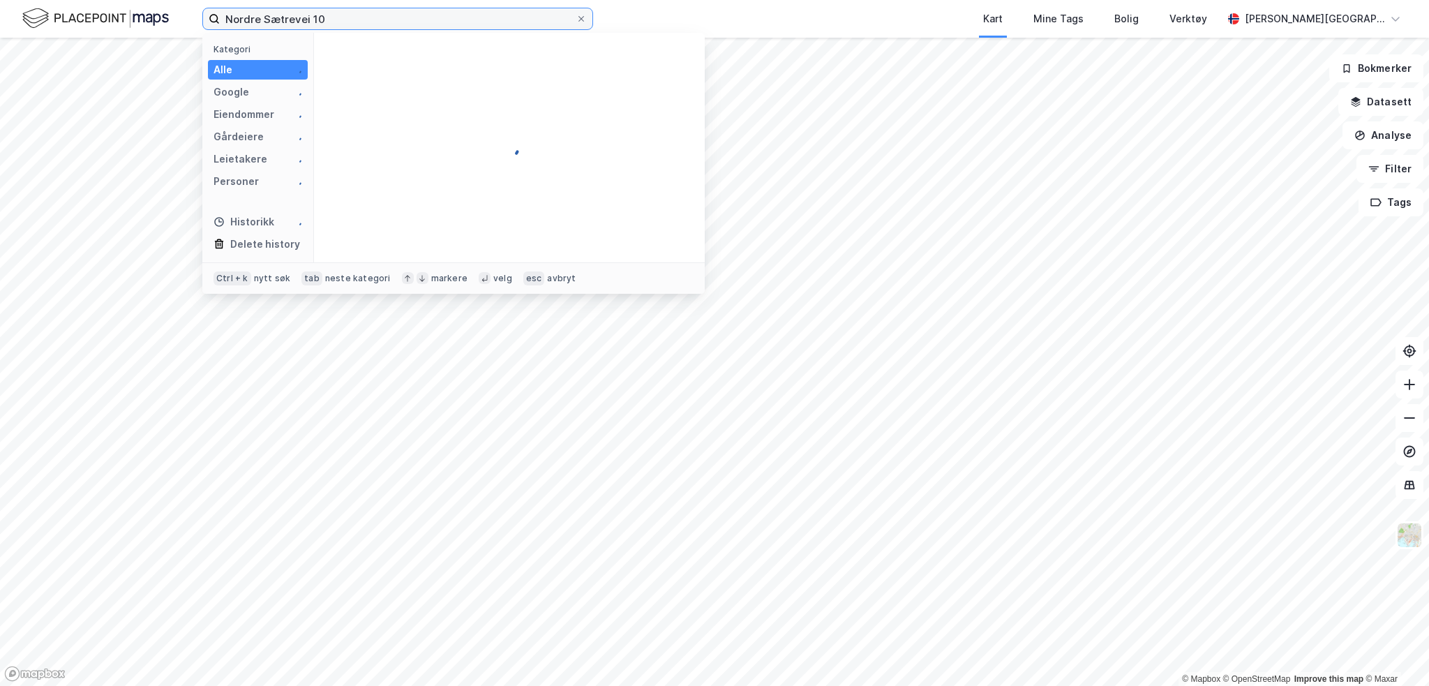
type input "Nordre Sætrevei 10"
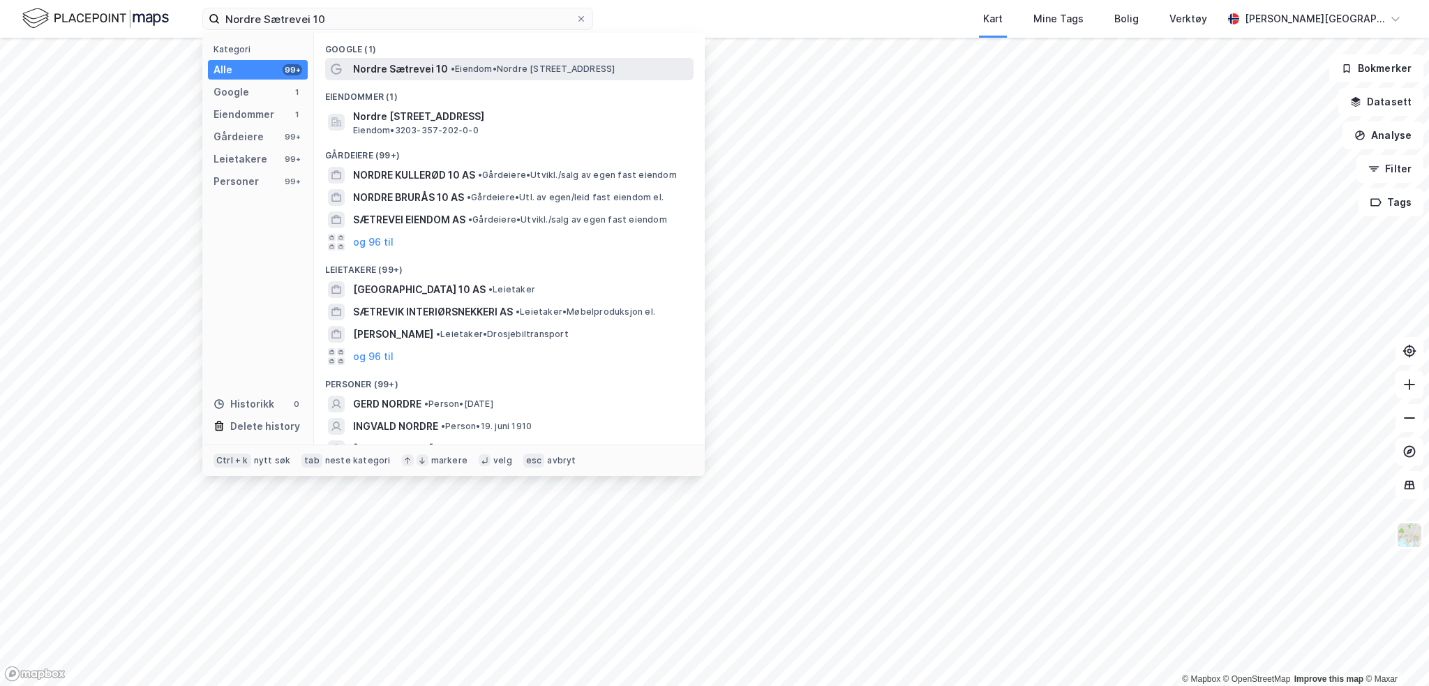
click at [407, 70] on span "Nordre Sætrevei 10" at bounding box center [400, 69] width 95 height 17
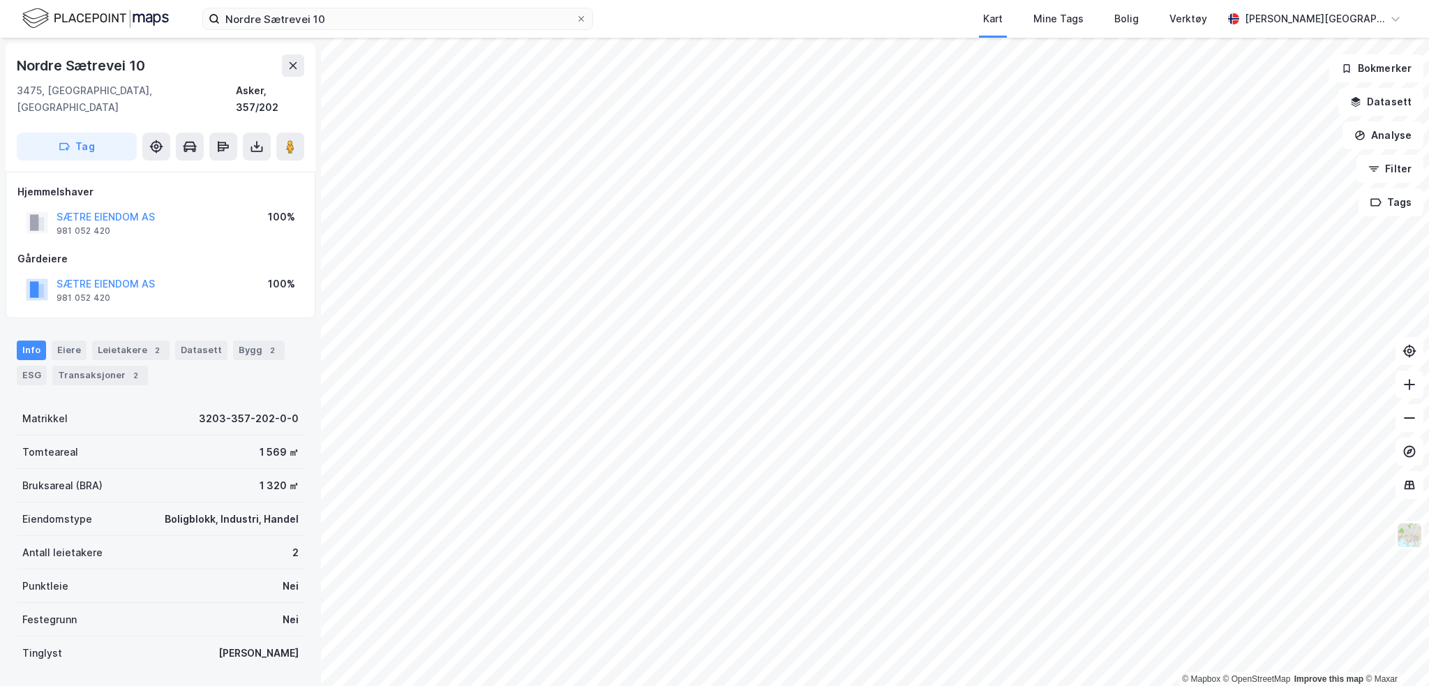
click at [362, 177] on div "© Mapbox © OpenStreetMap Improve this map © Maxar Nordre Sætrevei 10 3475, Sætr…" at bounding box center [714, 362] width 1429 height 648
click at [290, 140] on image at bounding box center [290, 147] width 8 height 14
